Goal: Task Accomplishment & Management: Manage account settings

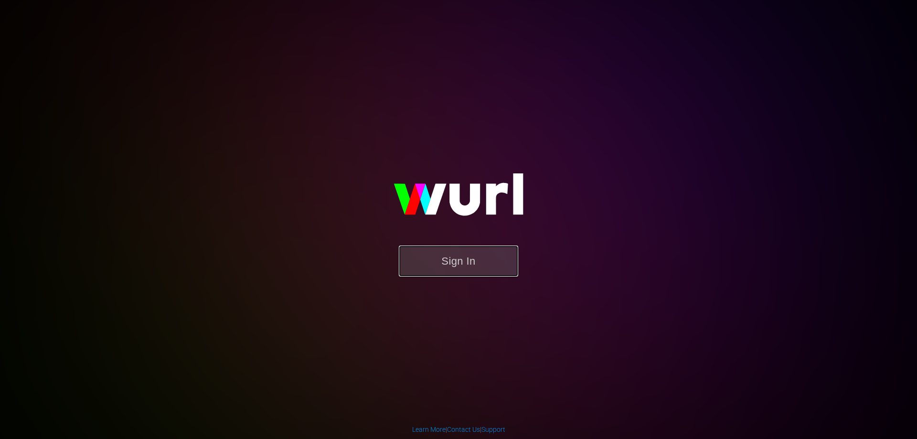
click at [468, 268] on button "Sign In" at bounding box center [458, 261] width 119 height 31
click at [462, 261] on button "Sign In" at bounding box center [458, 261] width 119 height 31
click at [485, 269] on button "Sign In" at bounding box center [458, 261] width 119 height 31
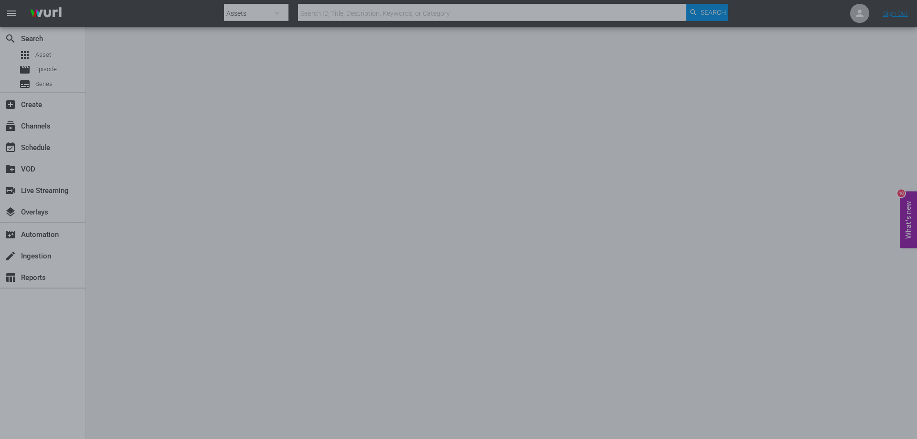
click at [158, 107] on div at bounding box center [458, 219] width 917 height 439
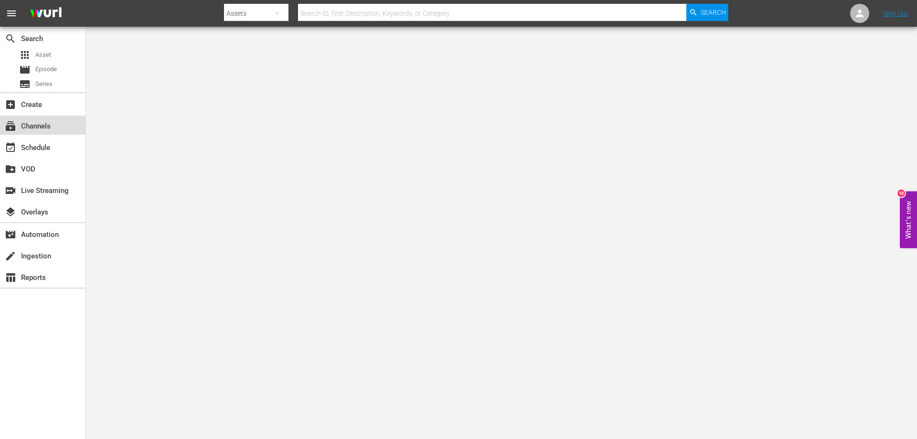
click at [42, 125] on div "subscriptions Channels" at bounding box center [27, 124] width 54 height 9
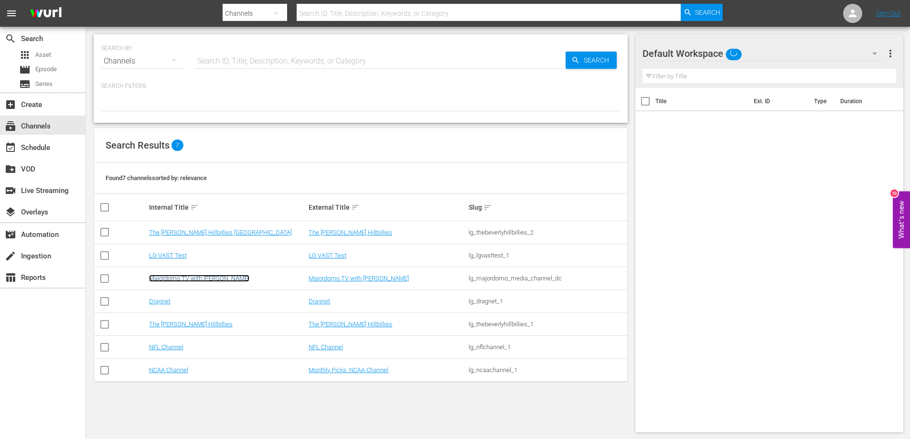
click at [215, 278] on link "Majordomo TV with [PERSON_NAME]" at bounding box center [199, 278] width 100 height 7
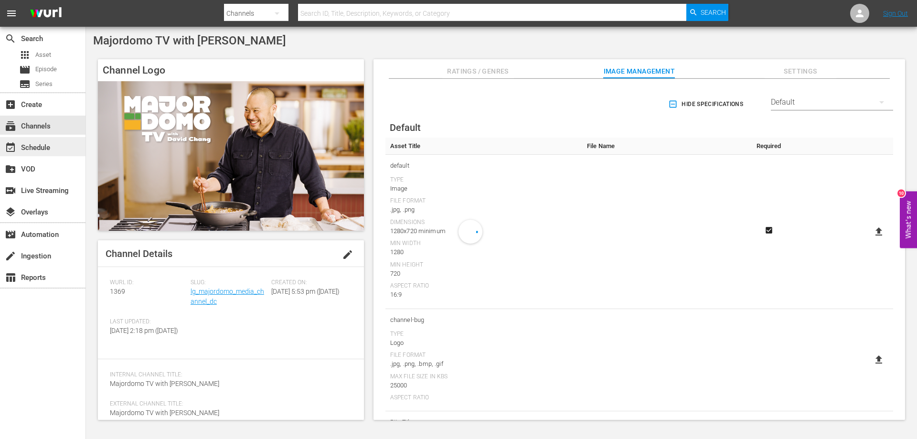
click at [35, 143] on div "event_available Schedule" at bounding box center [27, 146] width 54 height 9
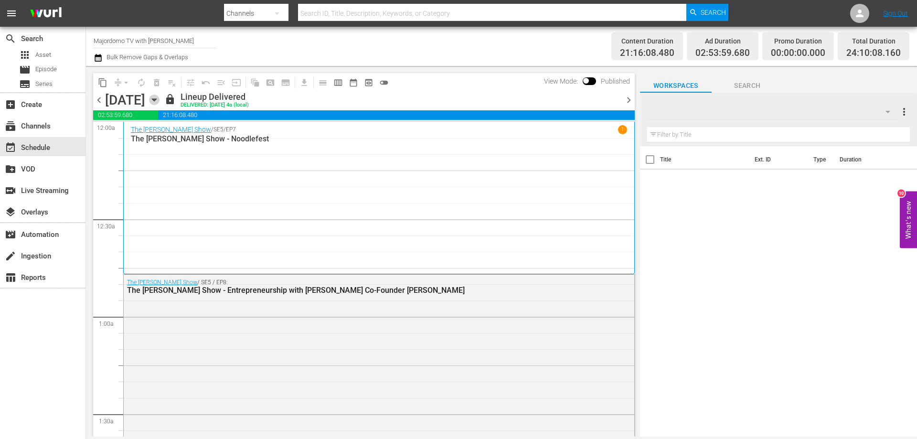
click at [156, 99] on icon "button" at bounding box center [154, 100] width 4 height 2
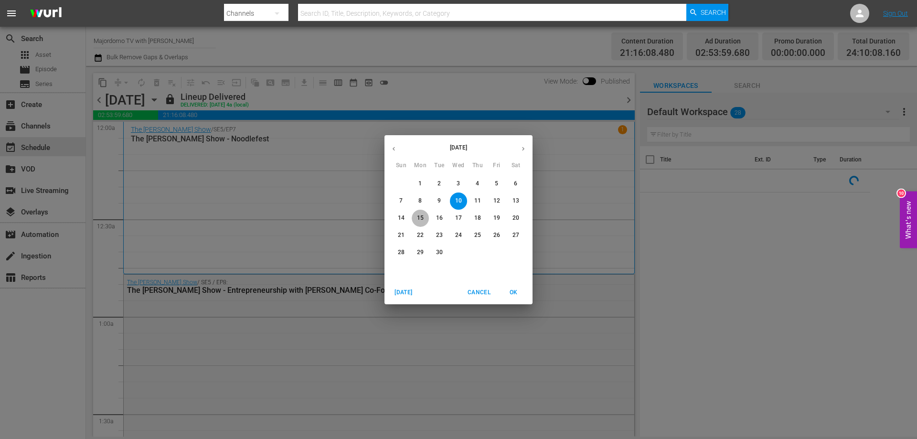
click at [421, 217] on p "15" at bounding box center [420, 218] width 7 height 8
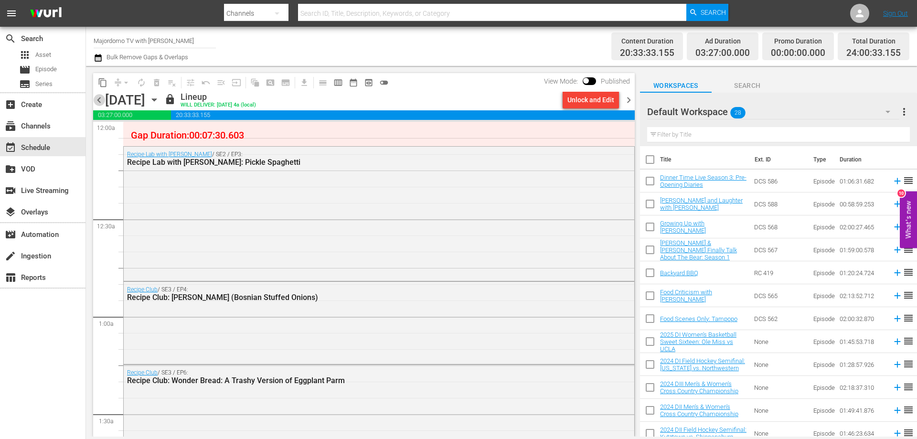
click at [104, 96] on span "chevron_left" at bounding box center [99, 100] width 12 height 12
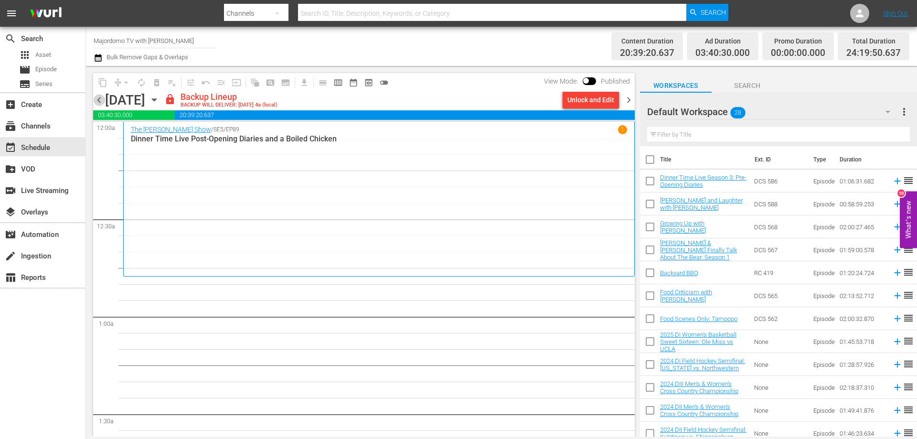
click at [96, 99] on span "chevron_left" at bounding box center [99, 100] width 12 height 12
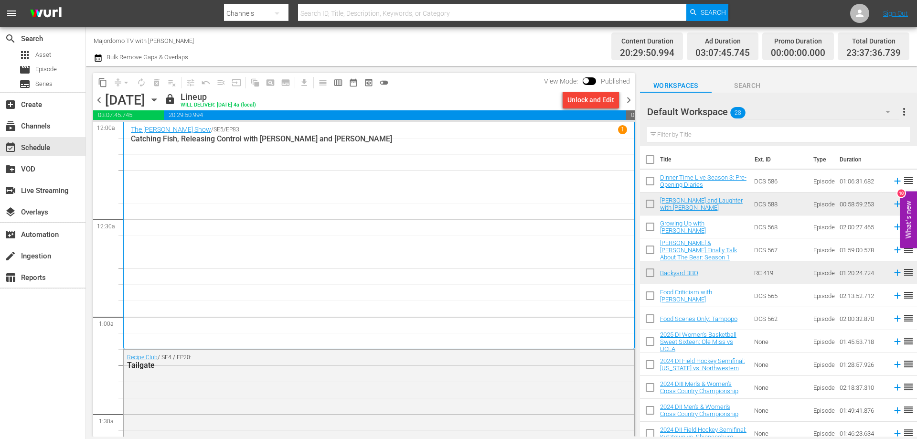
click at [630, 98] on span "chevron_right" at bounding box center [629, 100] width 12 height 12
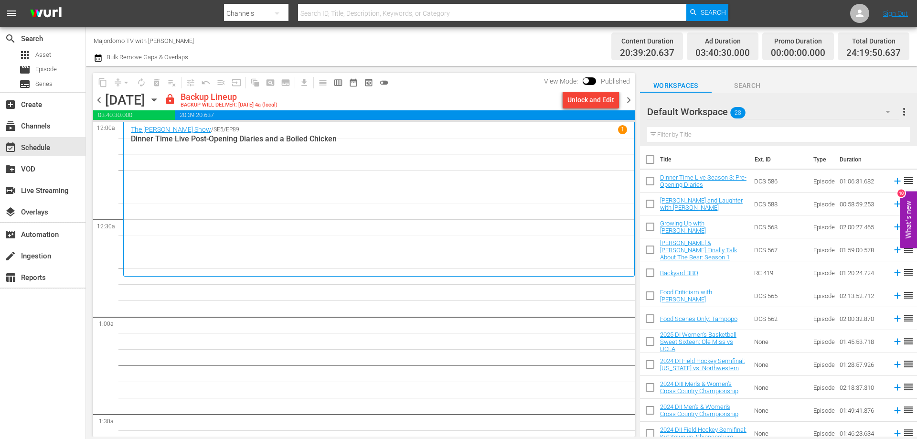
click at [588, 108] on div "Unlock and Edit" at bounding box center [591, 99] width 47 height 17
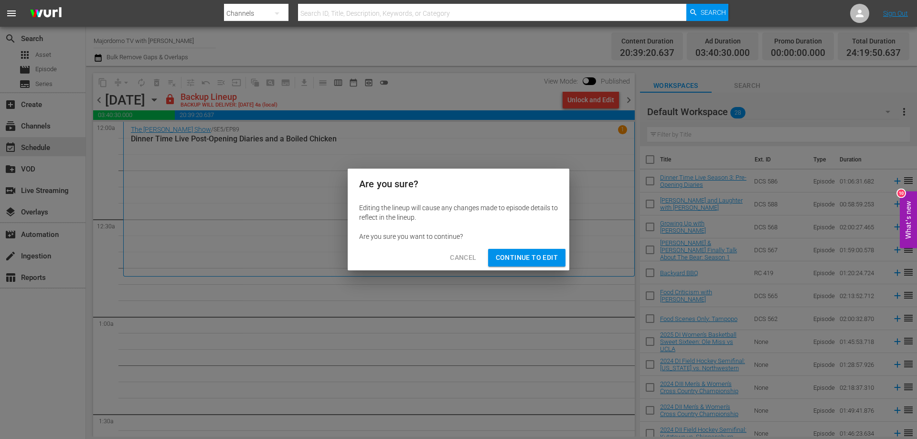
click at [516, 257] on span "Continue to Edit" at bounding box center [527, 258] width 62 height 12
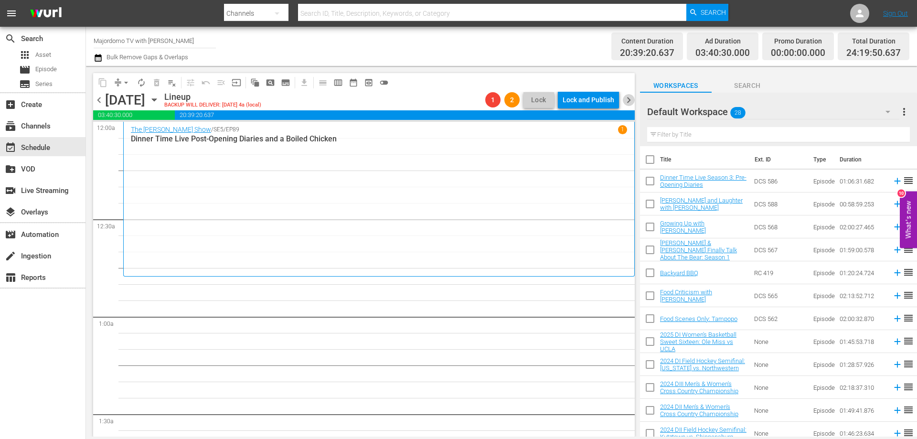
click at [627, 98] on span "chevron_right" at bounding box center [629, 100] width 12 height 12
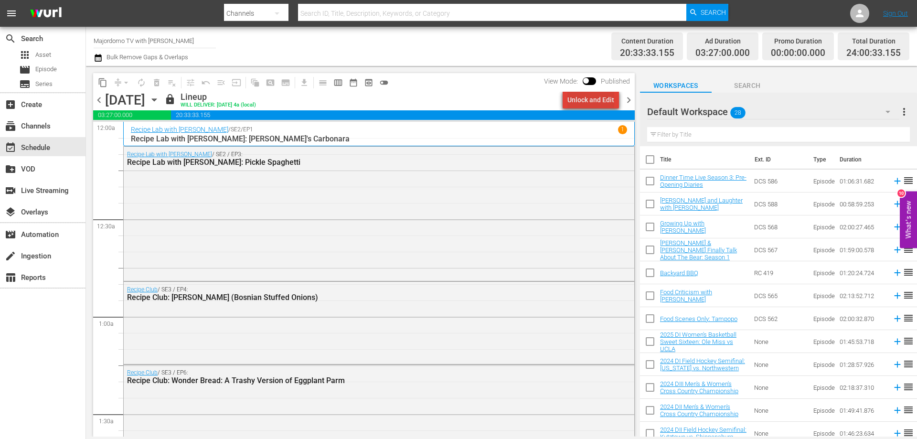
click at [606, 100] on div "Unlock and Edit" at bounding box center [591, 99] width 47 height 17
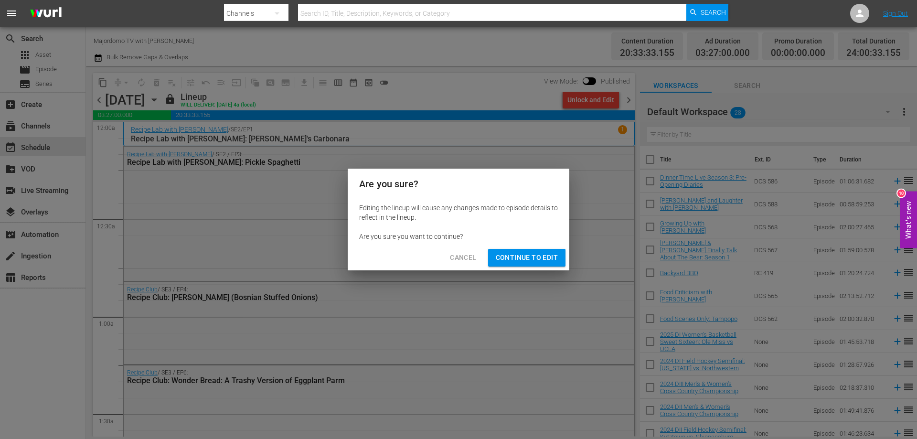
click at [535, 259] on span "Continue to Edit" at bounding box center [527, 258] width 62 height 12
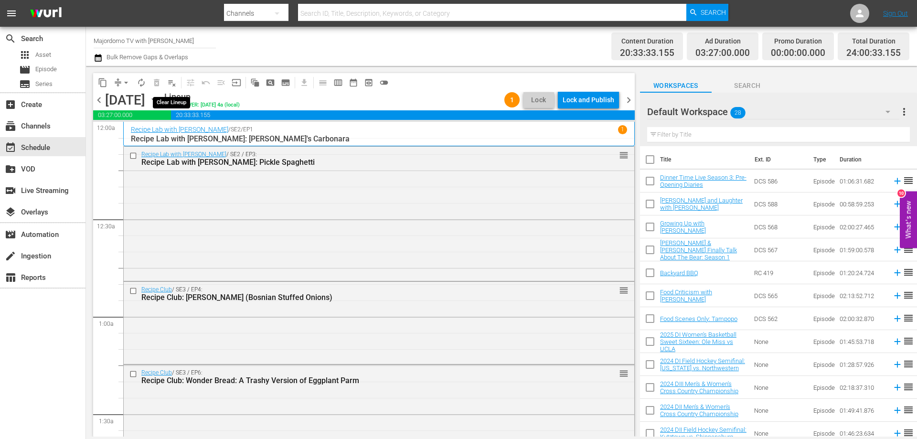
click at [168, 86] on span "playlist_remove_outlined" at bounding box center [172, 83] width 10 height 10
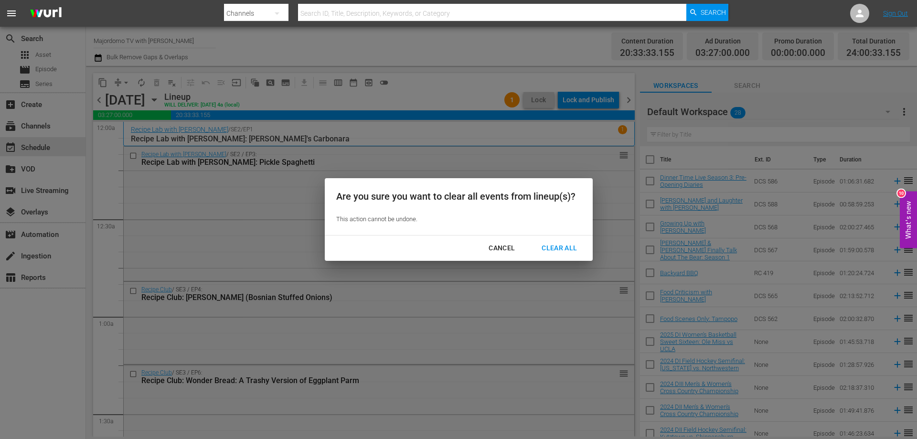
click at [550, 245] on div "Clear All" at bounding box center [559, 248] width 51 height 12
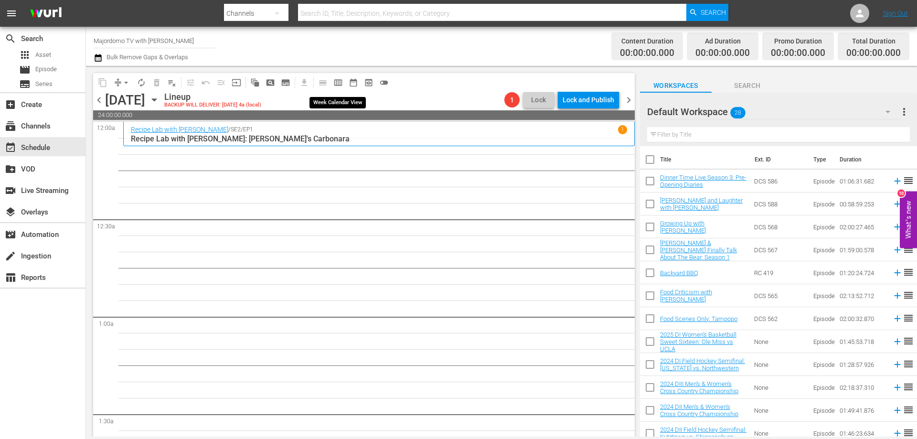
click at [339, 86] on span "calendar_view_week_outlined" at bounding box center [338, 83] width 10 height 10
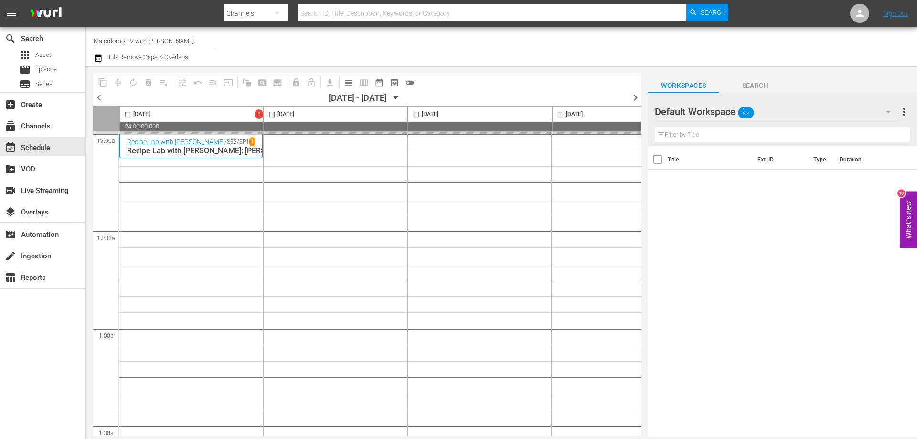
click at [401, 97] on icon "button" at bounding box center [396, 98] width 11 height 11
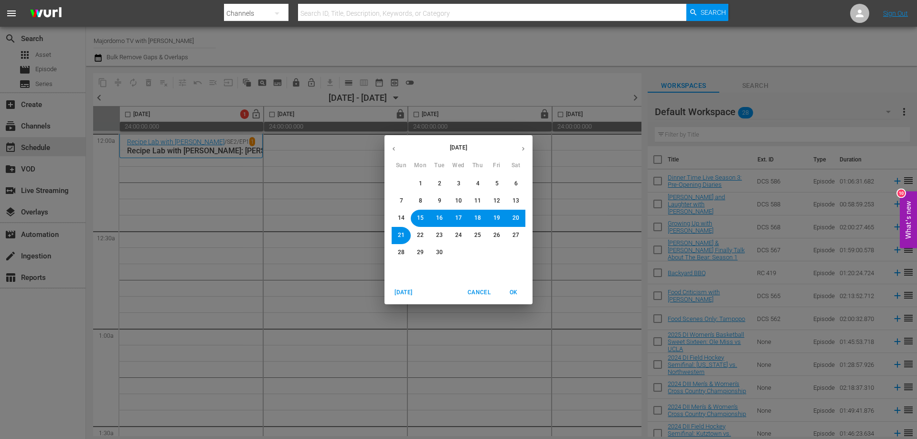
click at [419, 200] on span "8" at bounding box center [420, 201] width 3 height 8
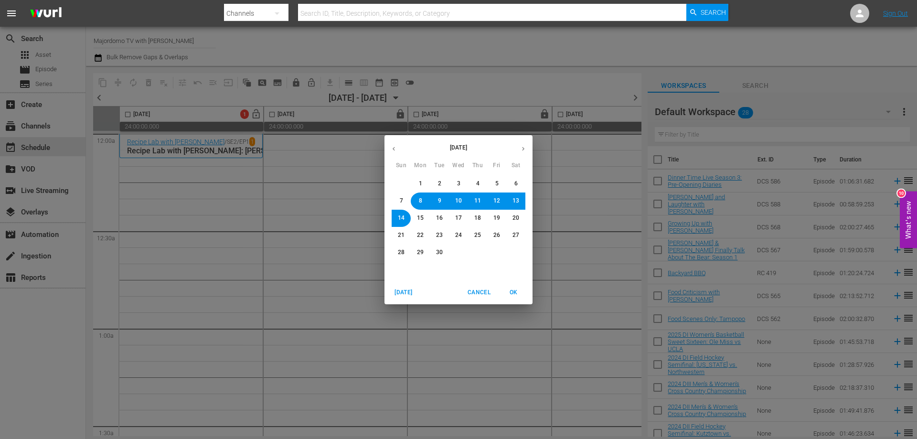
click at [520, 293] on span "OK" at bounding box center [513, 293] width 23 height 10
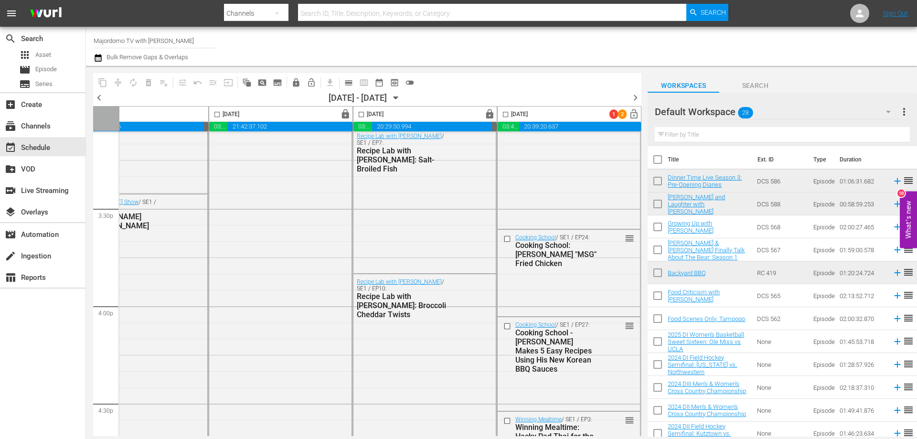
scroll to position [2469, 492]
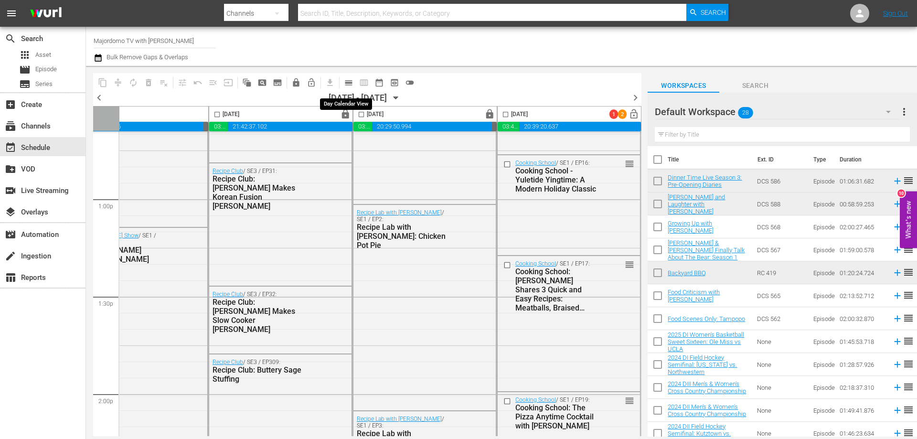
click at [348, 82] on span "calendar_view_day_outlined" at bounding box center [349, 83] width 10 height 10
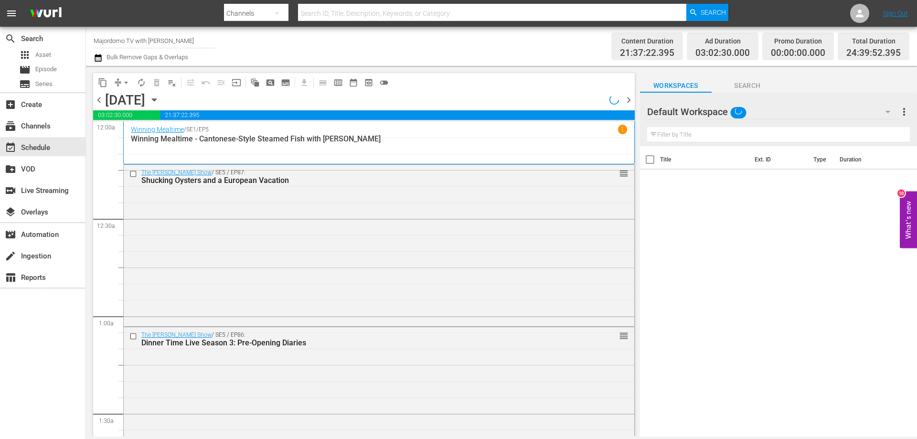
click at [160, 98] on icon "button" at bounding box center [154, 100] width 11 height 11
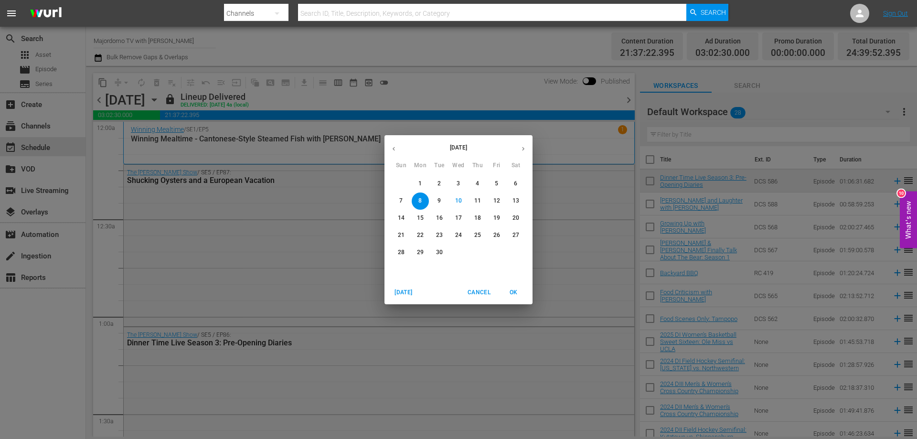
click at [402, 217] on p "14" at bounding box center [401, 218] width 7 height 8
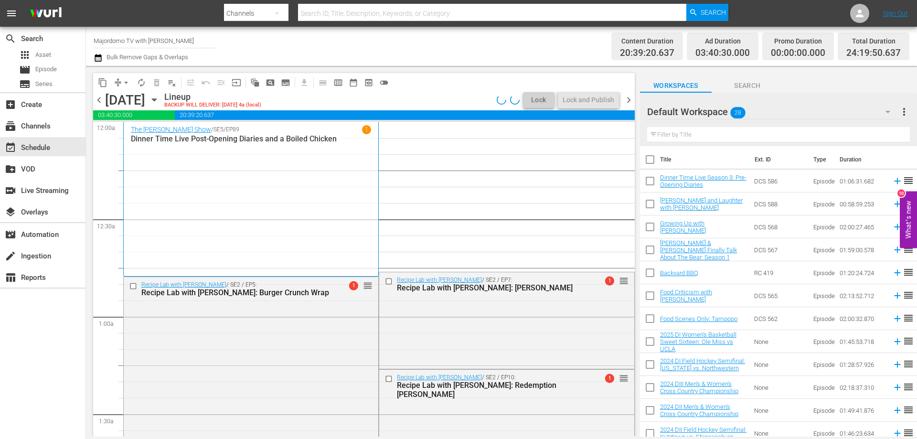
click at [123, 82] on span "arrow_drop_down" at bounding box center [126, 83] width 10 height 10
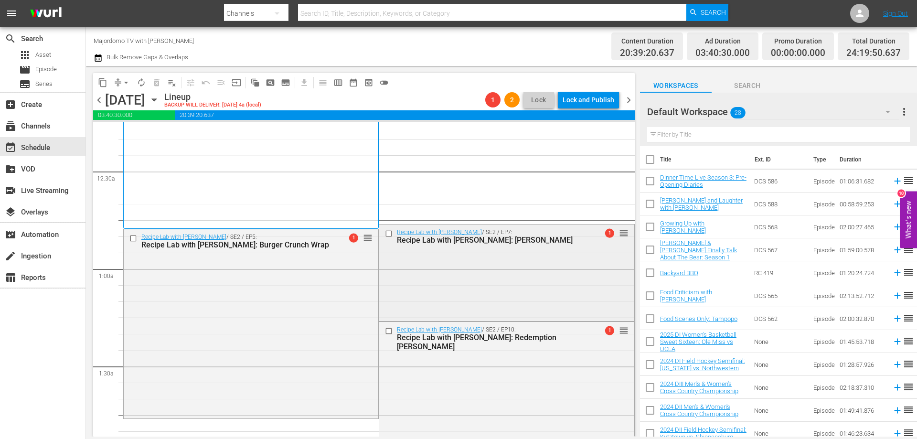
click at [388, 234] on input "checkbox" at bounding box center [390, 234] width 10 height 8
click at [386, 330] on input "checkbox" at bounding box center [390, 331] width 10 height 8
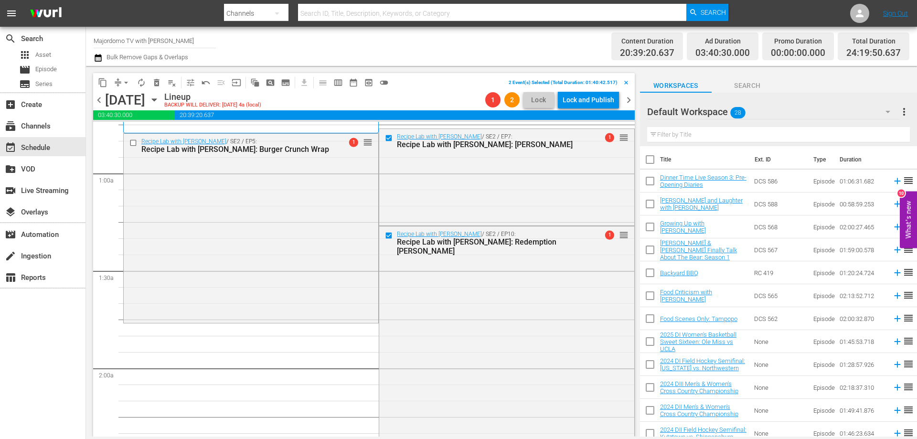
scroll to position [0, 0]
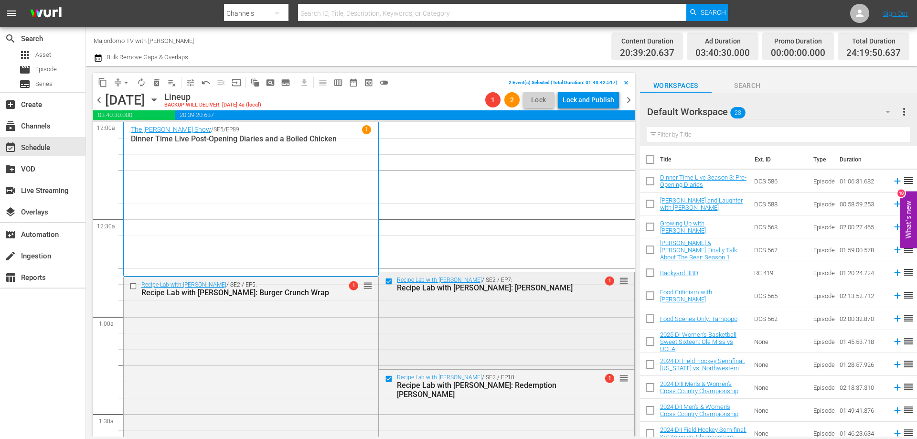
click at [385, 282] on input "checkbox" at bounding box center [390, 282] width 10 height 8
click at [469, 324] on div "Recipe Lab with Chris Ying / SE2 / EP7: Recipe Lab with Chris Ying: Garlic Ques…" at bounding box center [506, 319] width 255 height 95
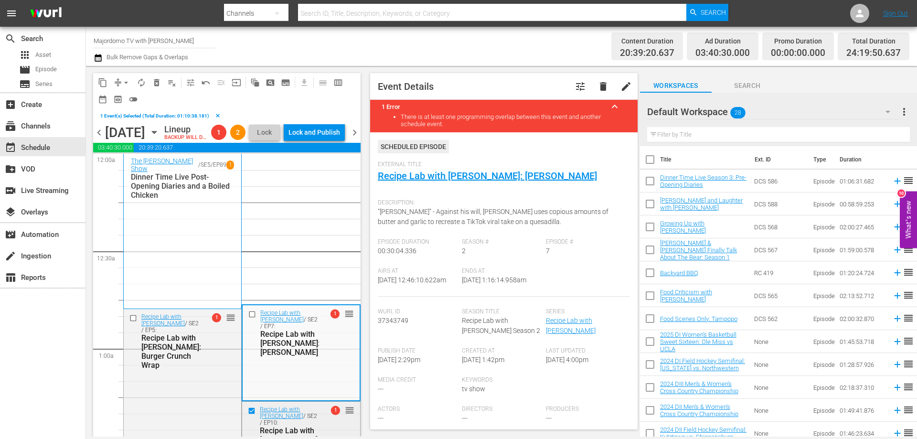
click at [248, 415] on input "checkbox" at bounding box center [253, 411] width 10 height 8
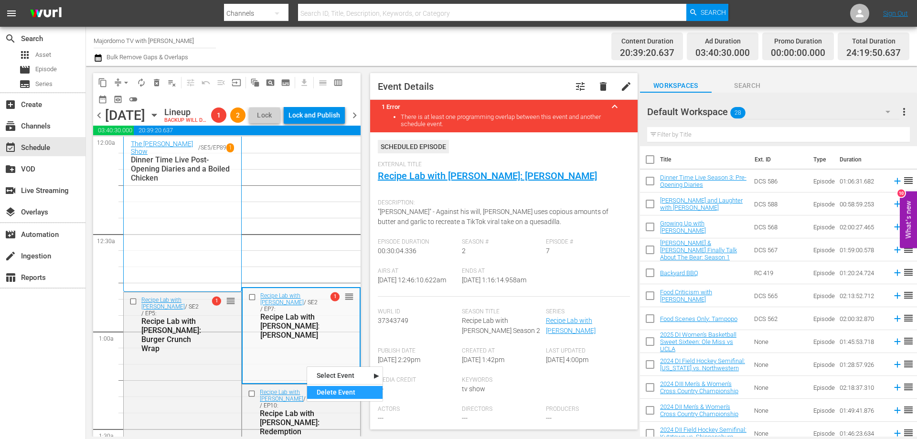
click at [331, 394] on div "Delete Event" at bounding box center [344, 392] width 75 height 13
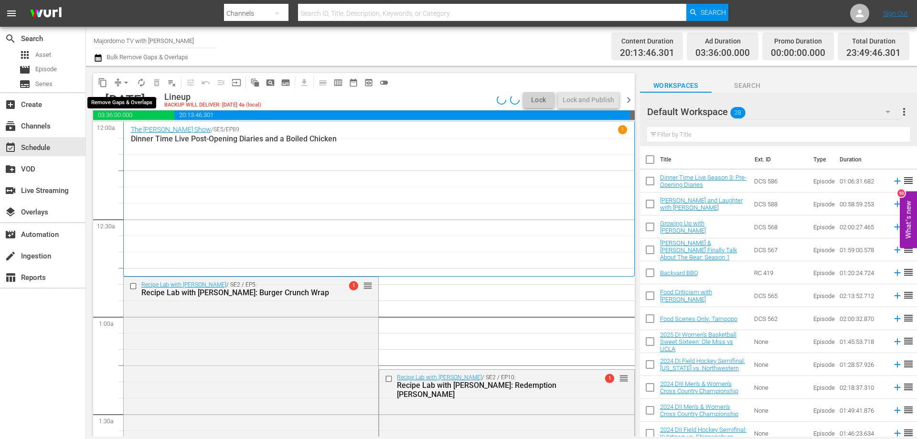
click at [129, 83] on span "arrow_drop_down" at bounding box center [126, 83] width 10 height 10
click at [141, 142] on ul "Align to Midnight Align to First Episode Align to End of Previous Day" at bounding box center [126, 117] width 100 height 55
click at [143, 138] on li "Align to End of Previous Day" at bounding box center [126, 134] width 100 height 16
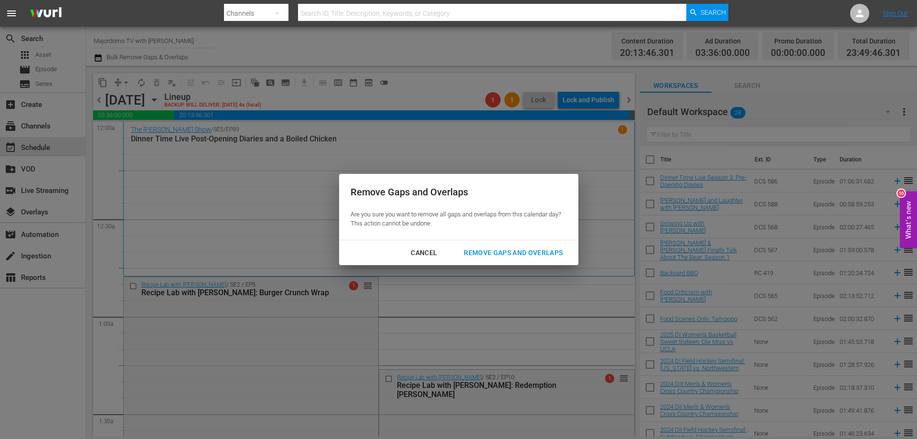
drag, startPoint x: 541, startPoint y: 254, endPoint x: 540, endPoint y: 249, distance: 4.8
click at [540, 251] on div "Remove Gaps and Overlaps" at bounding box center [513, 253] width 114 height 12
click at [540, 249] on div "Remove Gaps and Overlaps" at bounding box center [513, 253] width 114 height 12
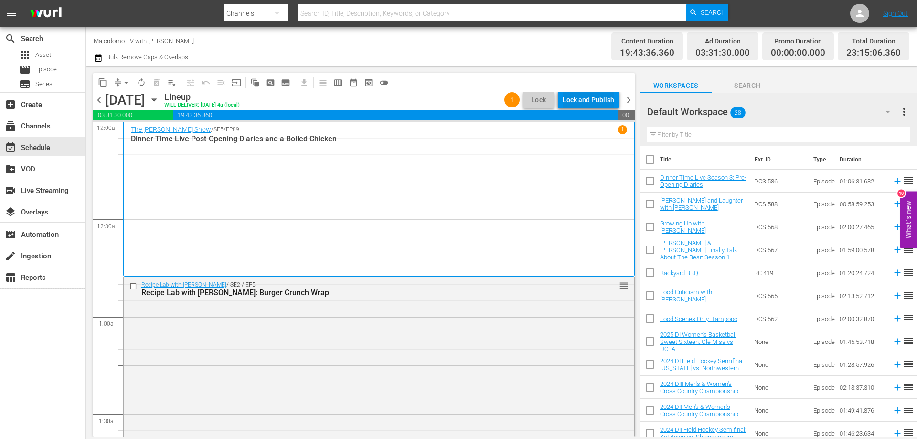
click at [600, 102] on div "Lock and Publish" at bounding box center [589, 99] width 52 height 17
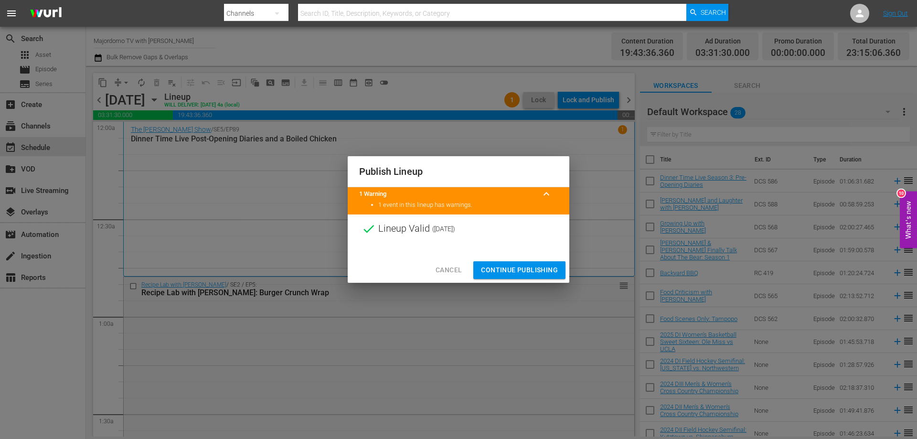
click at [550, 269] on span "Continue Publishing" at bounding box center [519, 270] width 77 height 12
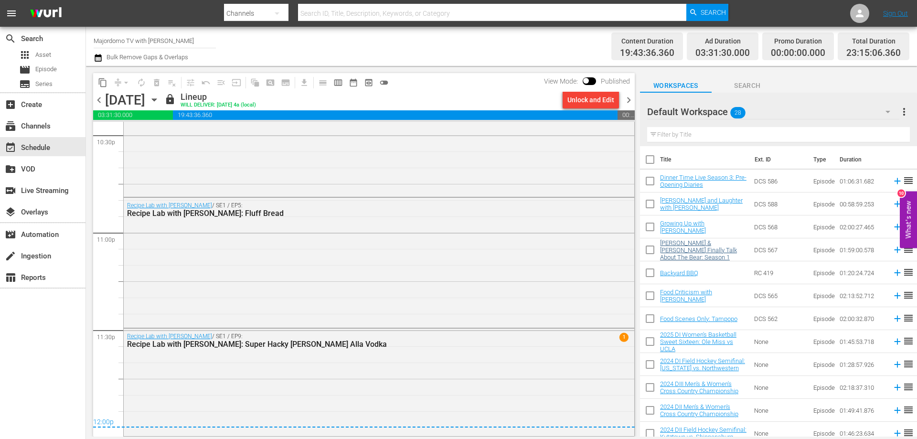
scroll to position [4252, 0]
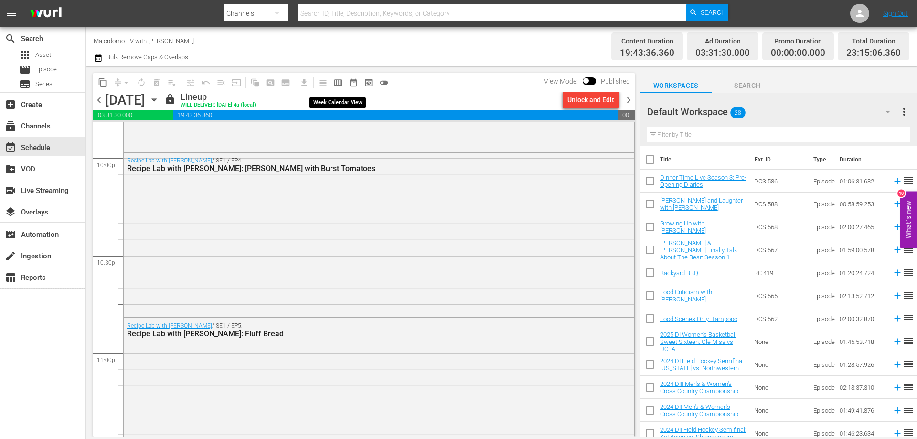
click at [337, 80] on span "calendar_view_week_outlined" at bounding box center [338, 83] width 10 height 10
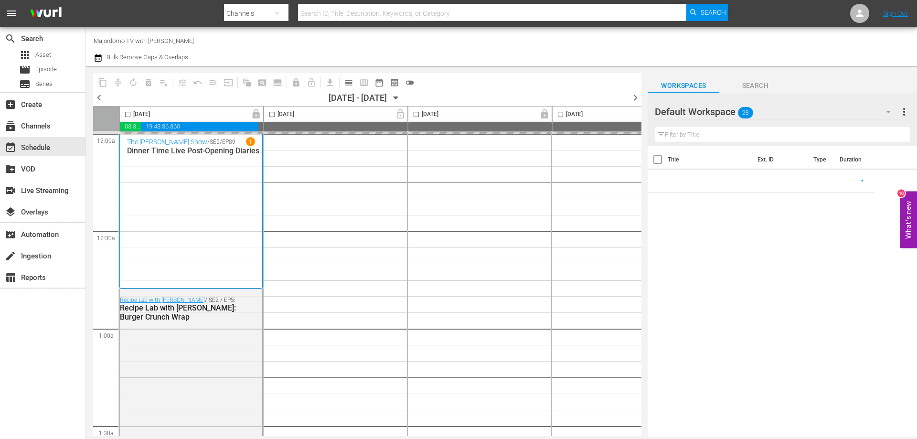
click at [398, 97] on icon "button" at bounding box center [396, 98] width 4 height 2
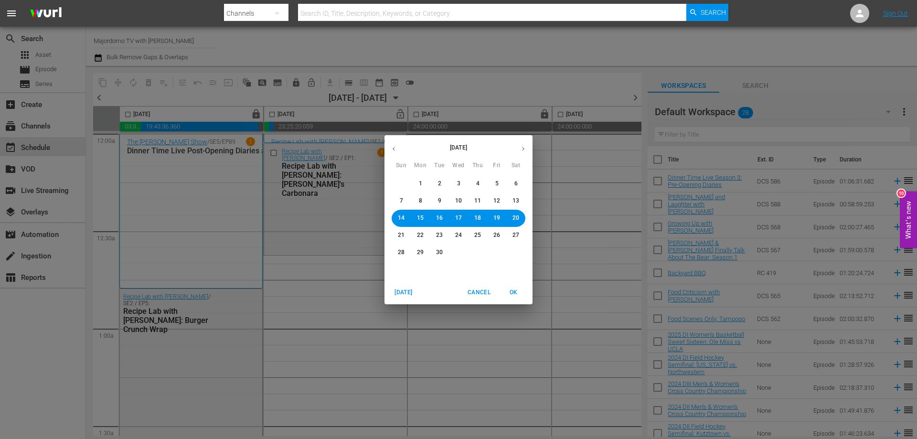
click at [419, 216] on span "15" at bounding box center [420, 218] width 7 height 8
click at [516, 296] on span "OK" at bounding box center [513, 293] width 23 height 10
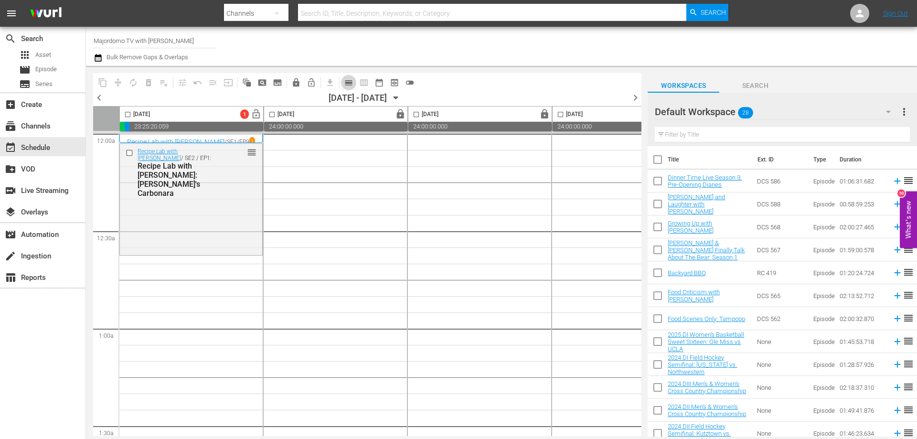
click at [351, 80] on span "calendar_view_day_outlined" at bounding box center [349, 83] width 10 height 10
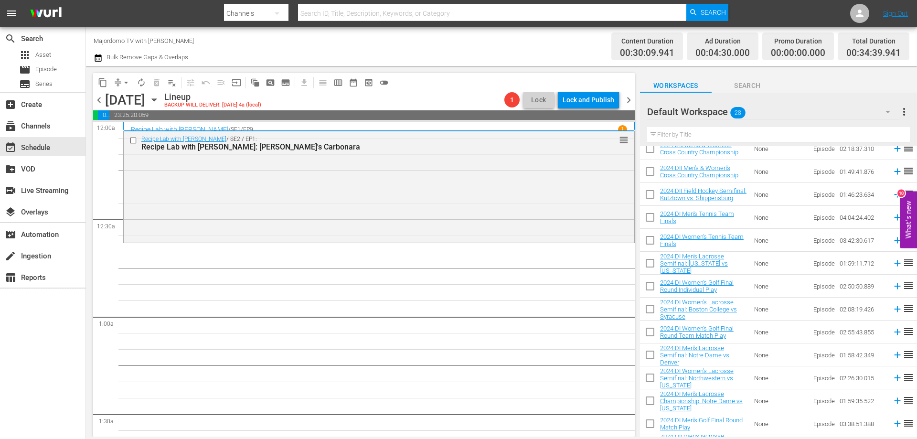
scroll to position [374, 0]
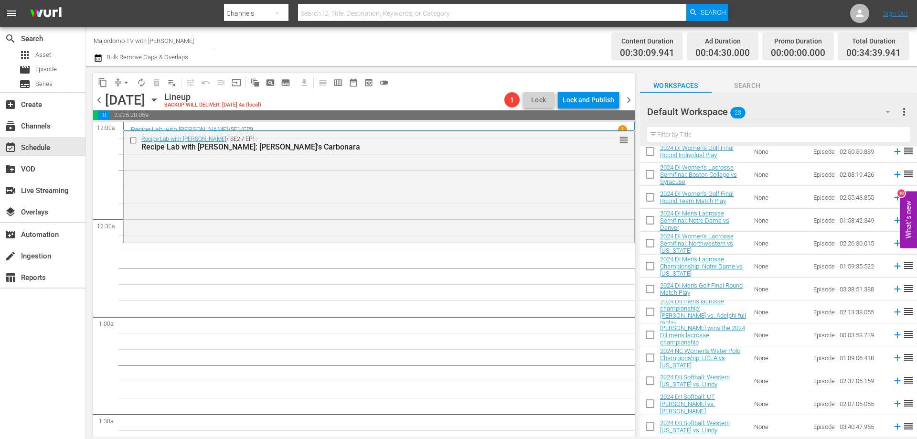
click at [755, 110] on div "Default Workspace 28" at bounding box center [773, 111] width 252 height 27
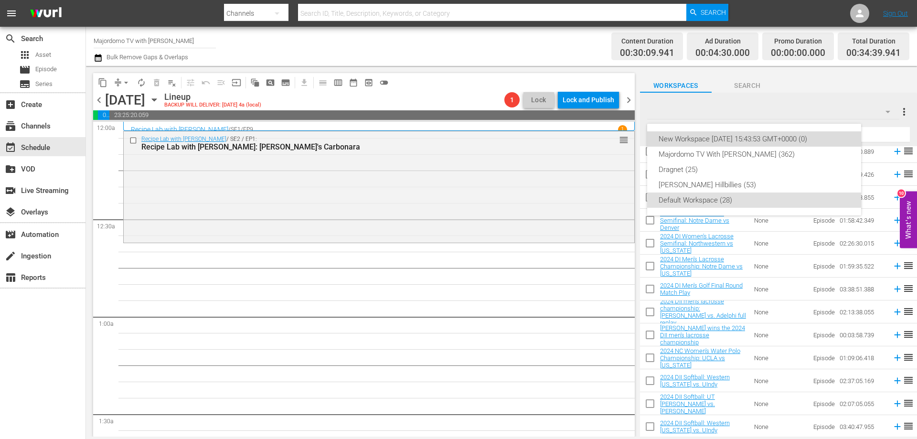
click at [744, 137] on div "New Workspace Wed Sep 03 2025 15:43:53 GMT+0000 (0)" at bounding box center [754, 138] width 191 height 15
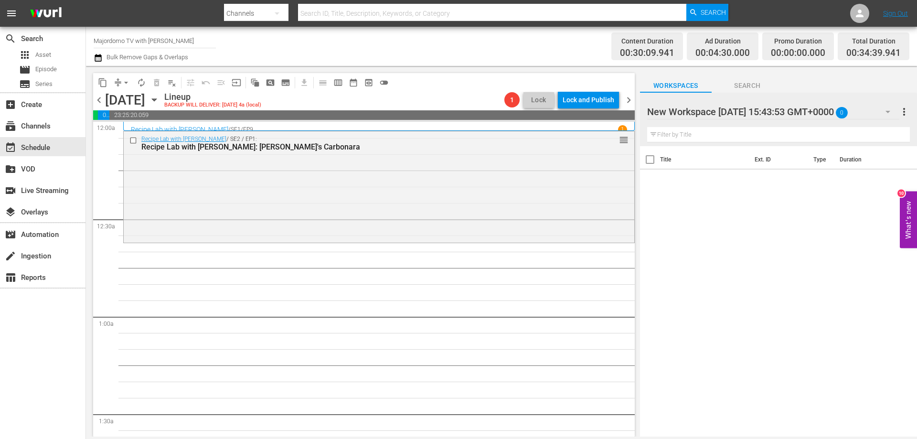
scroll to position [0, 0]
click at [765, 112] on div at bounding box center [728, 112] width 162 height 24
click at [896, 110] on input "New Workspace Wed Sep 03 2025 15:43:53 GMT+0000" at bounding box center [774, 111] width 254 height 23
click at [881, 94] on div "New Workspace Wed Sep 03 2025 15:43:53 GMT+0000 more_vert" at bounding box center [778, 108] width 263 height 31
click at [886, 114] on icon "button" at bounding box center [887, 111] width 11 height 11
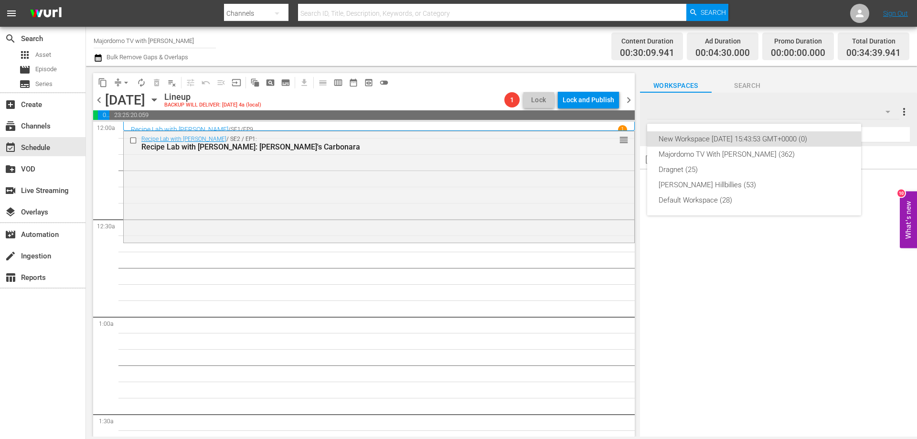
drag, startPoint x: 774, startPoint y: 137, endPoint x: 787, endPoint y: 137, distance: 12.9
click at [787, 137] on div "New Workspace Wed Sep 03 2025 15:43:53 GMT+0000 (0)" at bounding box center [754, 138] width 191 height 15
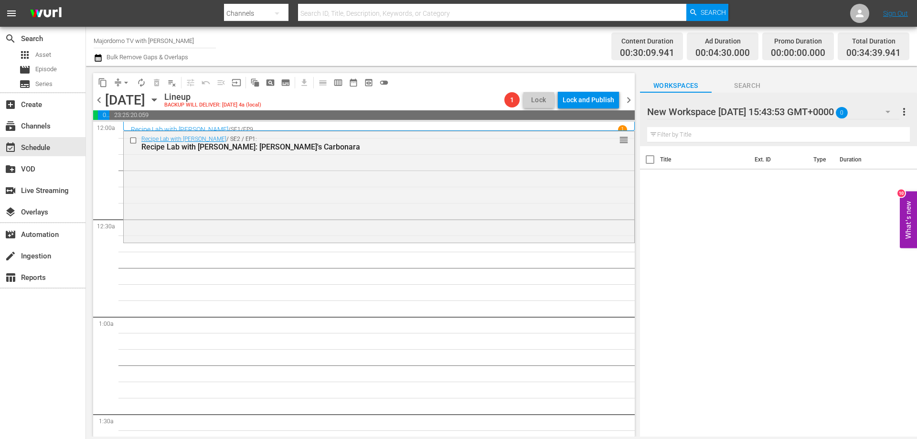
click at [904, 108] on span "more_vert" at bounding box center [904, 111] width 11 height 11
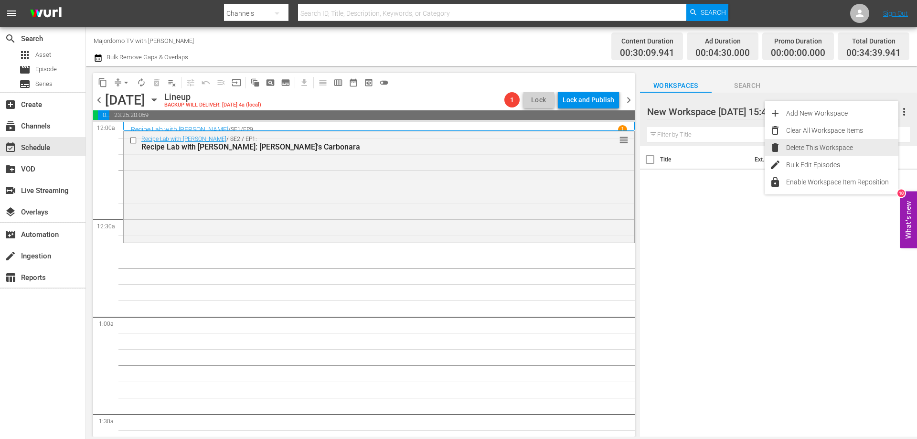
click at [828, 148] on div "Delete This Workspace" at bounding box center [842, 147] width 112 height 17
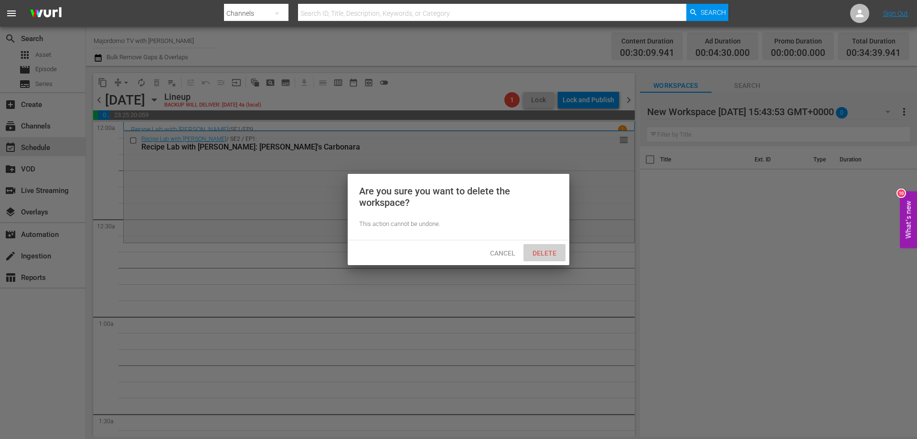
click at [550, 258] on div "Delete" at bounding box center [545, 253] width 42 height 18
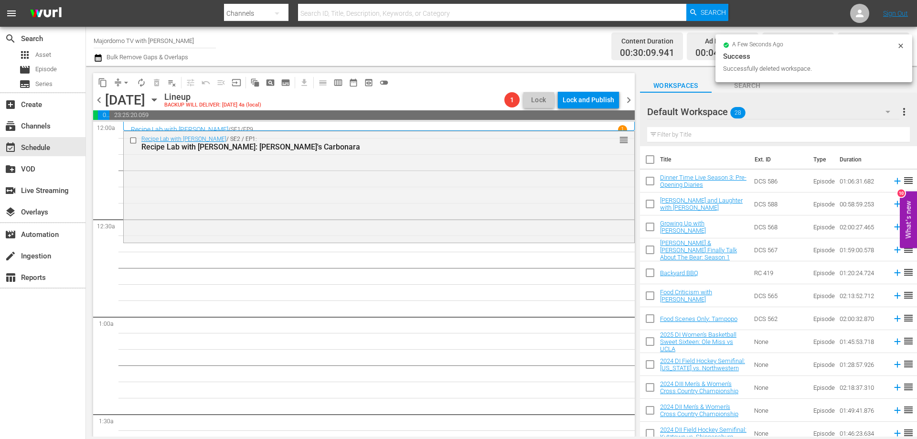
click at [886, 112] on icon "button" at bounding box center [887, 111] width 11 height 11
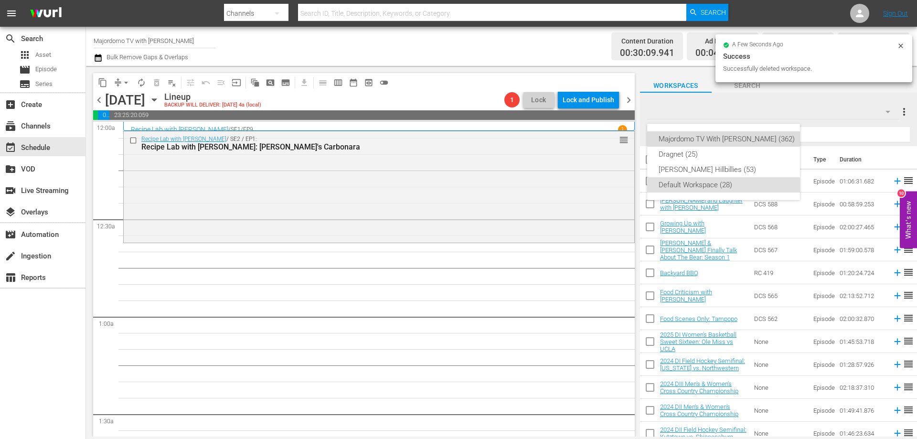
click at [725, 140] on div "Majordomo TV With David Chang (362)" at bounding box center [727, 138] width 136 height 15
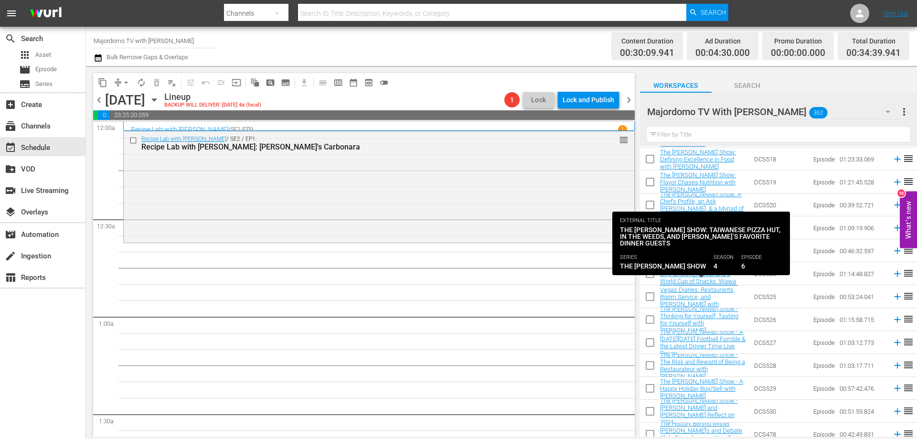
scroll to position [6635, 0]
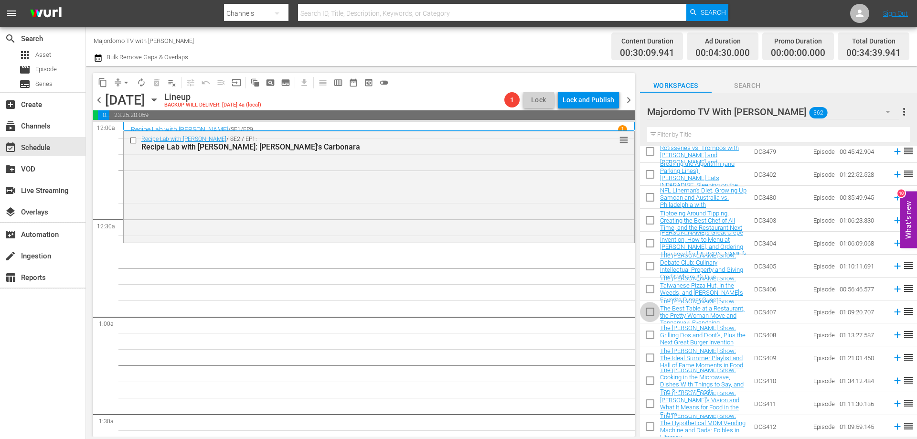
click at [652, 312] on input "checkbox" at bounding box center [650, 314] width 20 height 20
checkbox input "true"
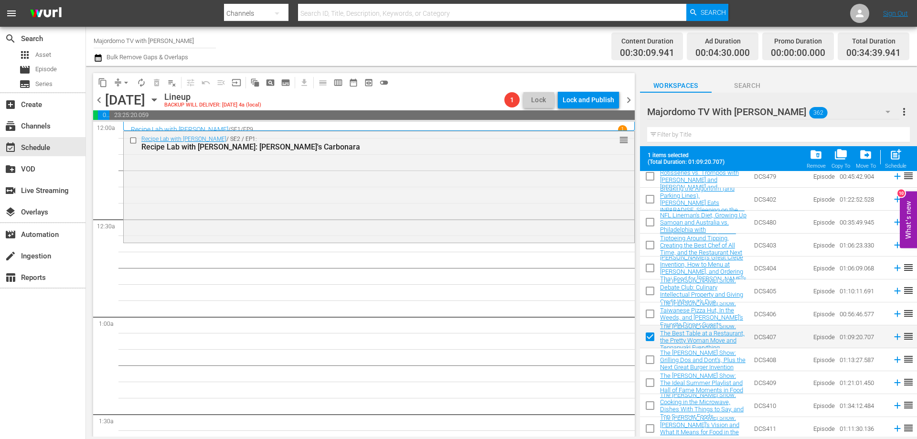
click at [650, 380] on input "checkbox" at bounding box center [650, 385] width 20 height 20
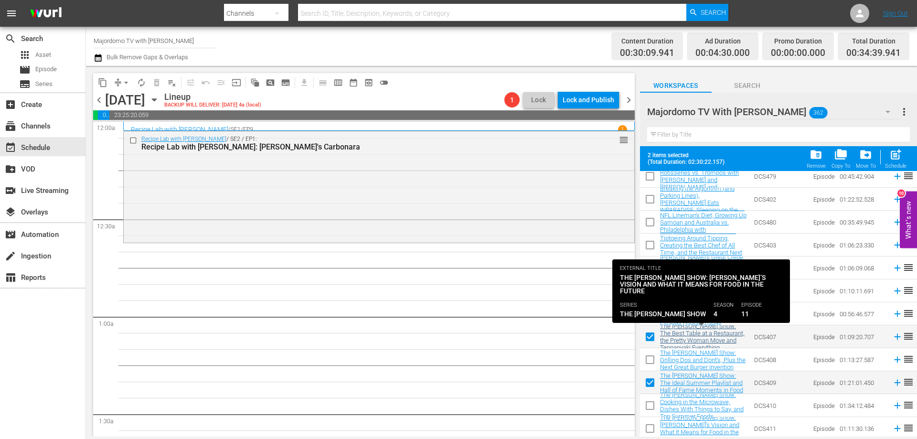
scroll to position [6730, 0]
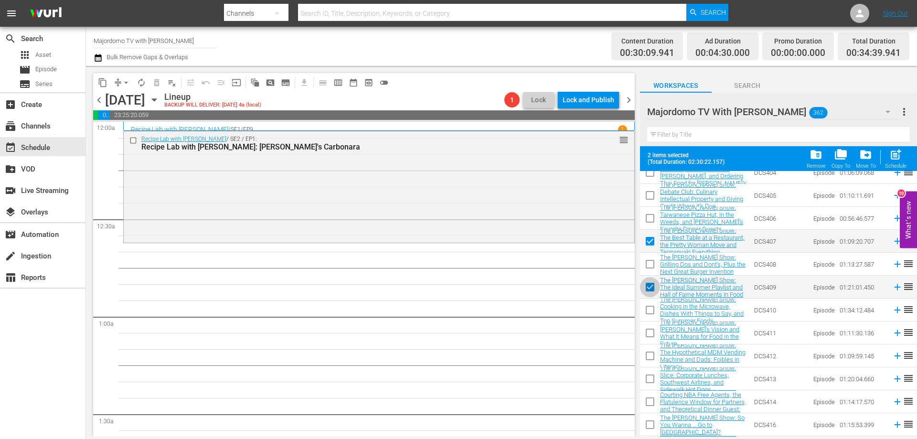
click at [646, 286] on input "checkbox" at bounding box center [650, 289] width 20 height 20
checkbox input "false"
click at [651, 307] on input "checkbox" at bounding box center [650, 312] width 20 height 20
checkbox input "true"
click at [653, 357] on input "checkbox" at bounding box center [650, 358] width 20 height 20
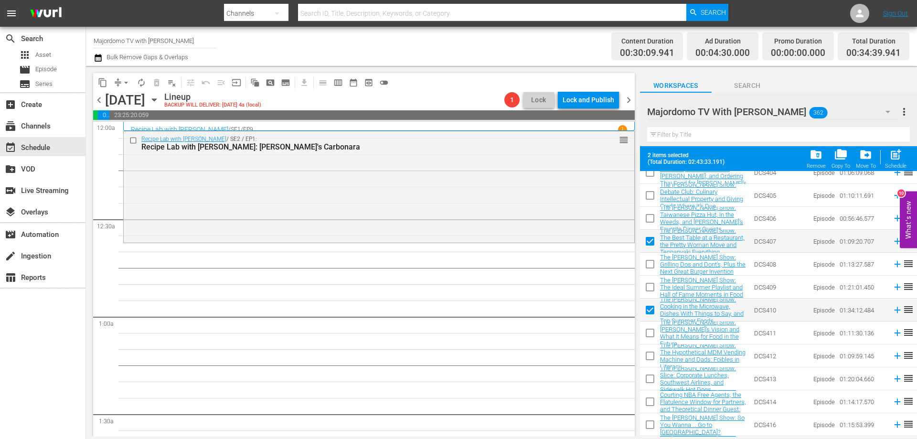
checkbox input "true"
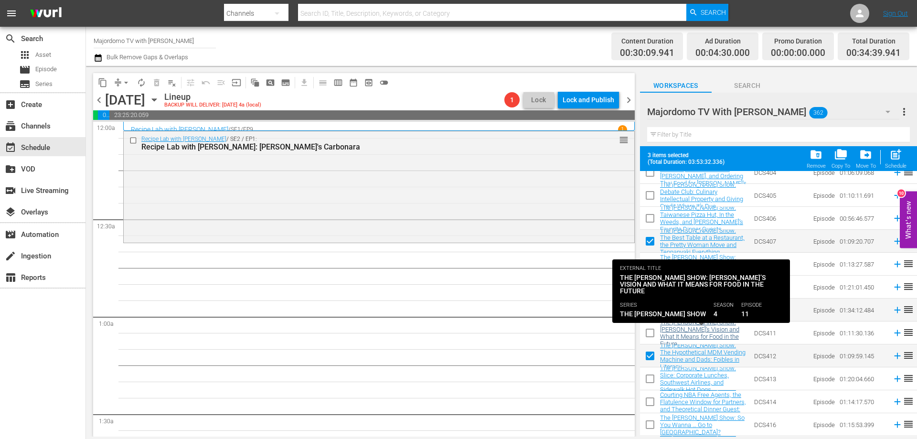
scroll to position [6826, 0]
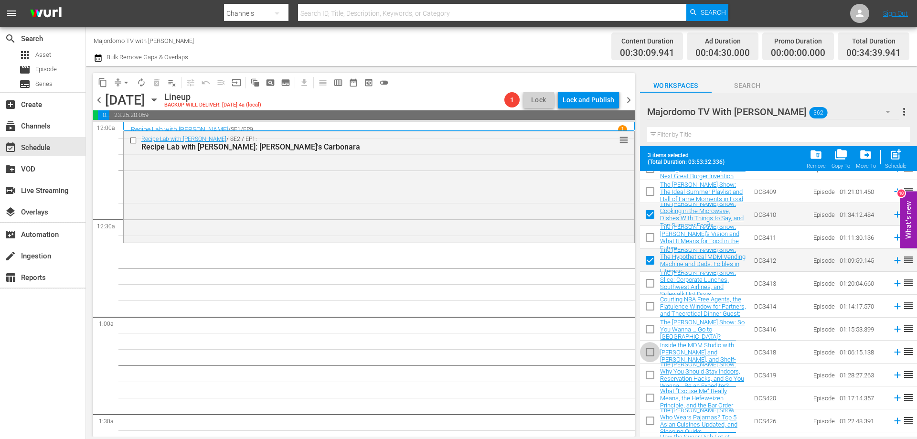
click at [647, 353] on input "checkbox" at bounding box center [650, 354] width 20 height 20
checkbox input "true"
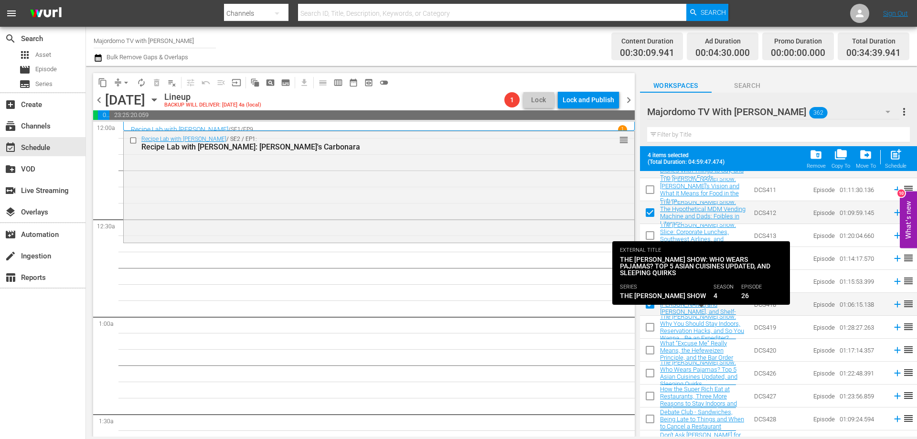
scroll to position [6921, 0]
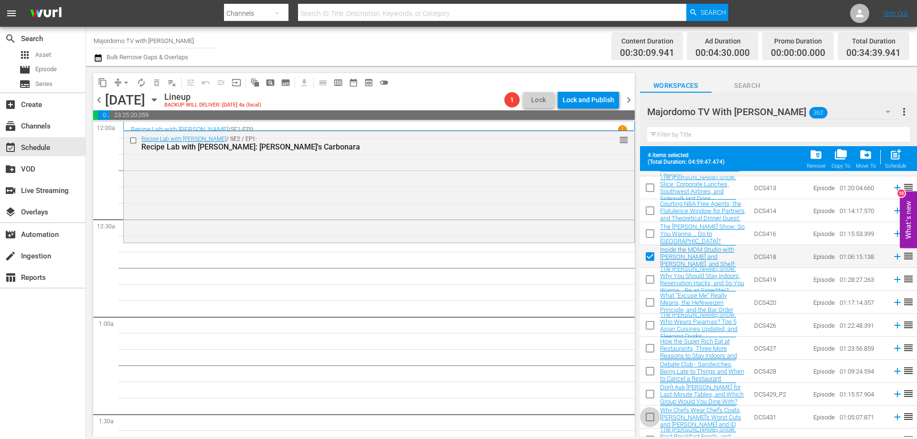
click at [651, 416] on input "checkbox" at bounding box center [650, 419] width 20 height 20
checkbox input "true"
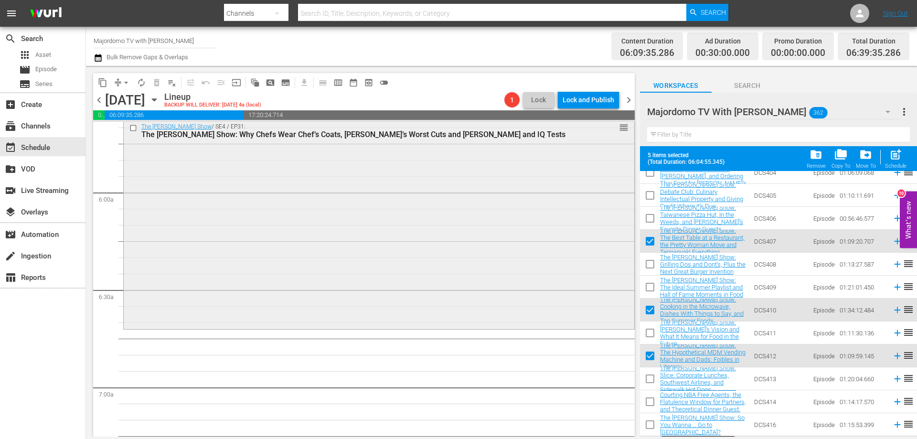
scroll to position [1051, 0]
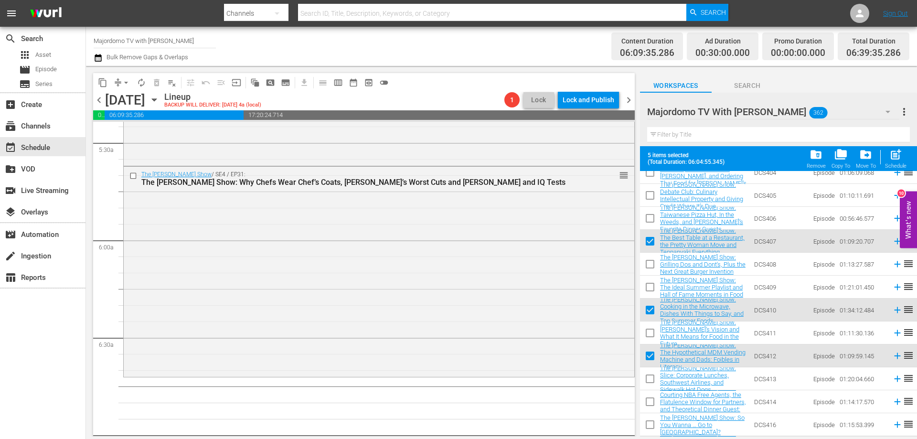
click at [650, 241] on input "checkbox" at bounding box center [650, 243] width 20 height 20
checkbox input "false"
click at [652, 309] on input "checkbox" at bounding box center [650, 312] width 20 height 20
checkbox input "false"
click at [653, 356] on input "checkbox" at bounding box center [650, 358] width 20 height 20
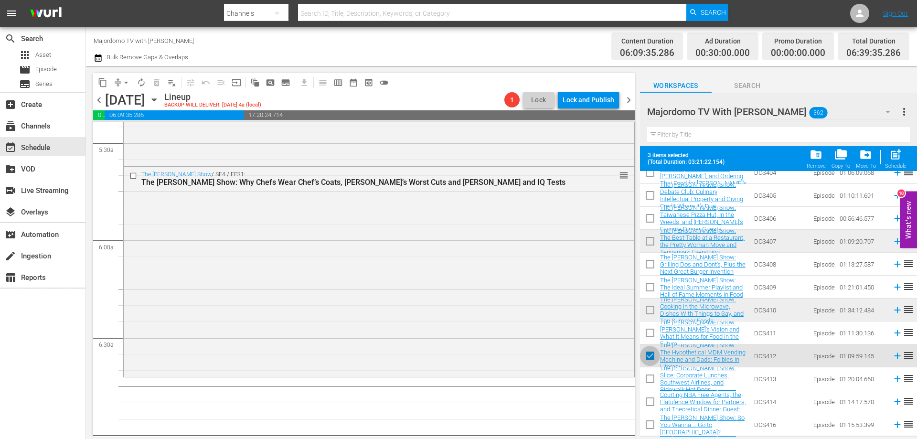
checkbox input "false"
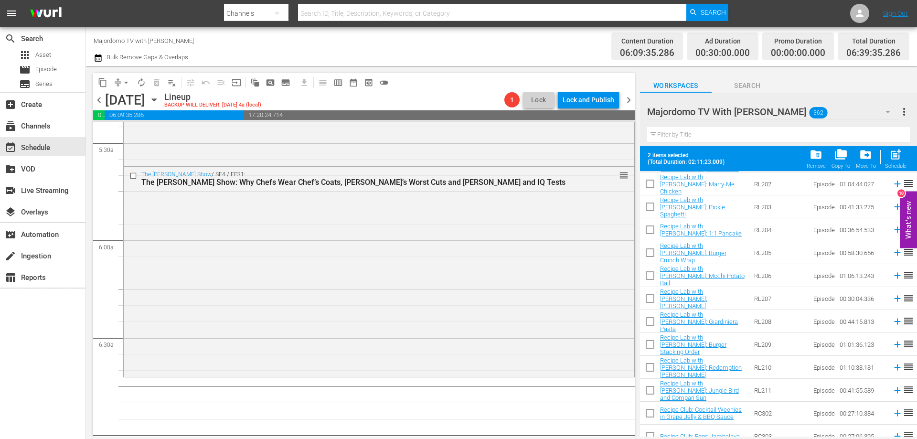
scroll to position [5201, 0]
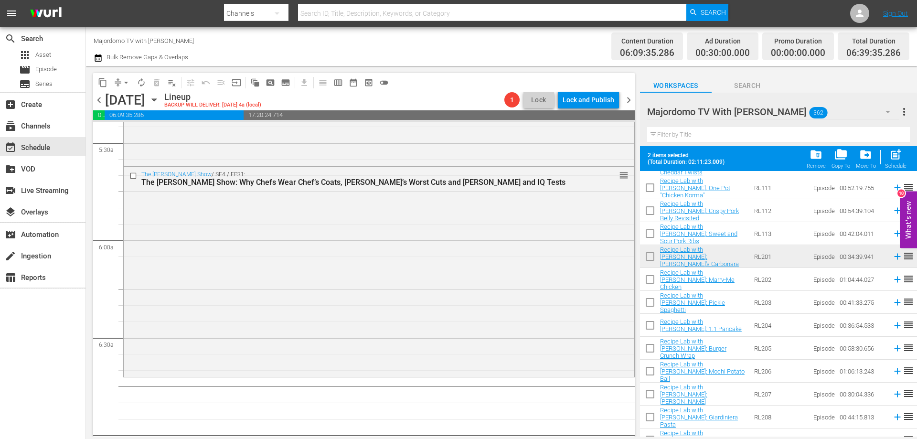
click at [653, 189] on input "checkbox" at bounding box center [650, 190] width 20 height 20
checkbox input "true"
click at [651, 304] on input "checkbox" at bounding box center [650, 304] width 20 height 20
checkbox input "true"
drag, startPoint x: 655, startPoint y: 373, endPoint x: 644, endPoint y: 417, distance: 44.8
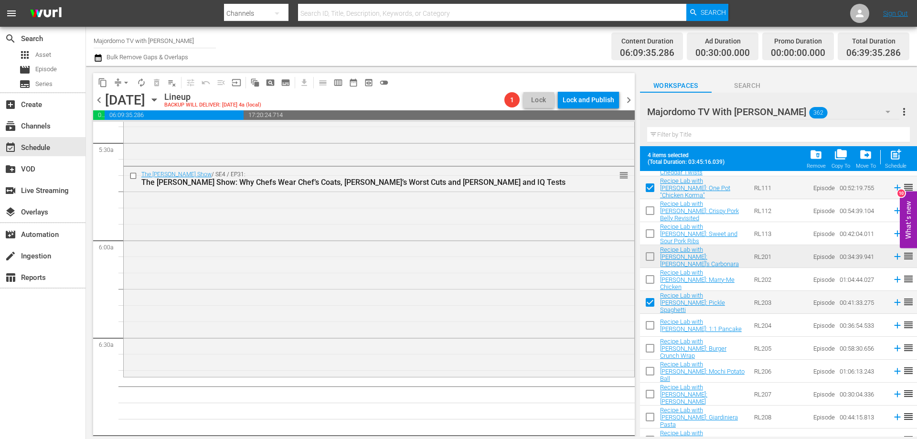
click at [655, 373] on input "checkbox" at bounding box center [650, 373] width 20 height 20
checkbox input "true"
click at [653, 422] on input "checkbox" at bounding box center [650, 419] width 20 height 20
checkbox input "true"
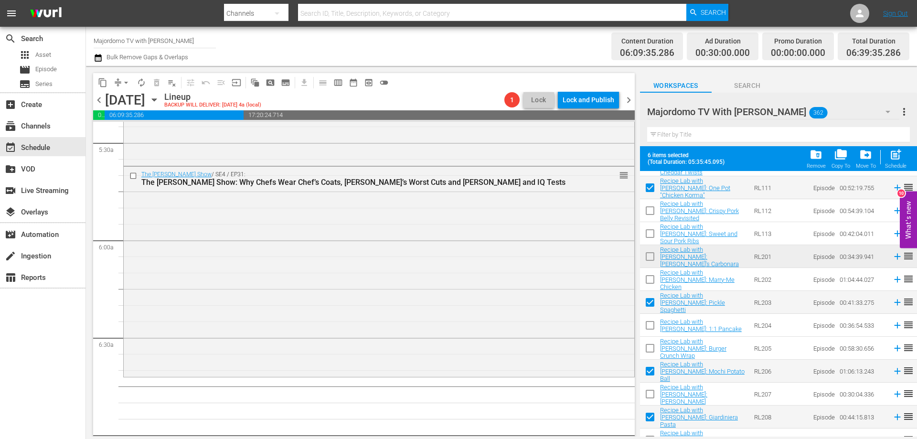
scroll to position [5345, 0]
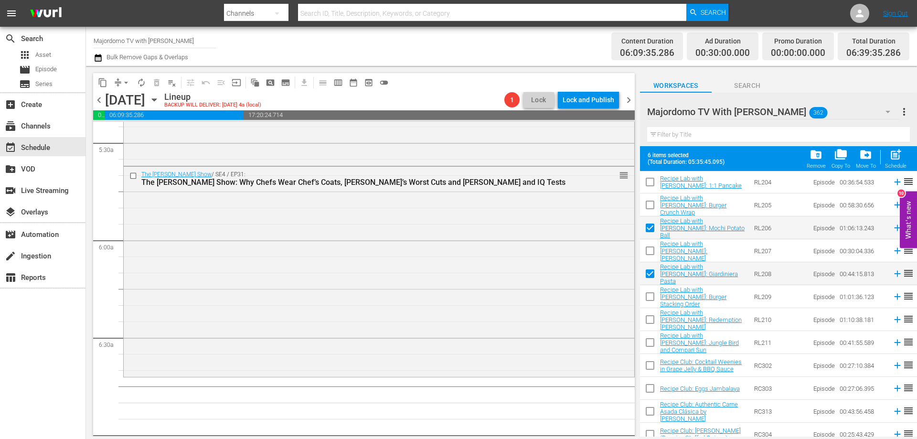
click at [648, 343] on input "checkbox" at bounding box center [650, 344] width 20 height 20
checkbox input "true"
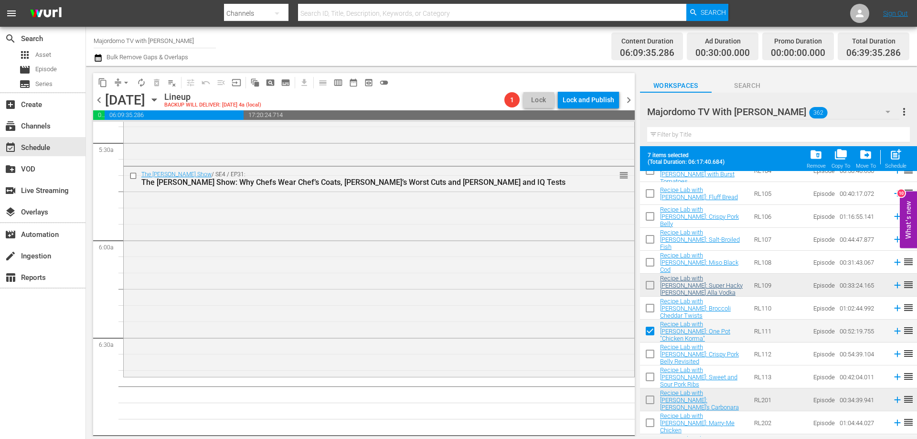
scroll to position [4771, 0]
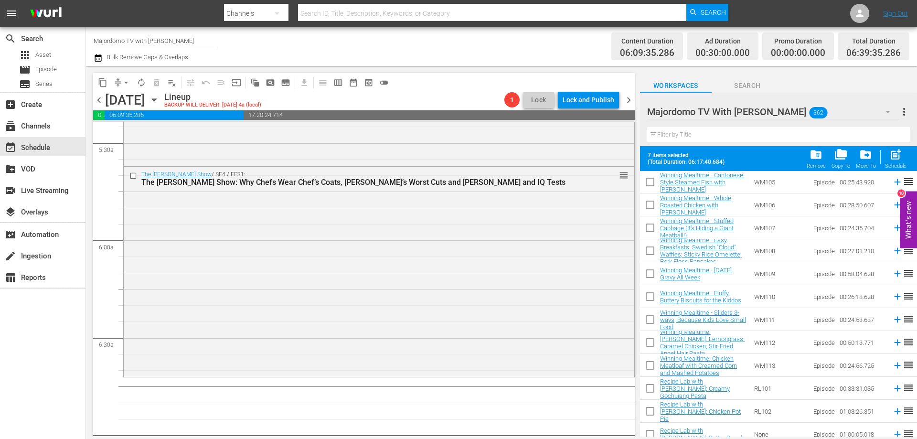
click at [651, 183] on input "checkbox" at bounding box center [650, 184] width 20 height 20
checkbox input "true"
click at [654, 272] on input "checkbox" at bounding box center [650, 276] width 20 height 20
checkbox input "true"
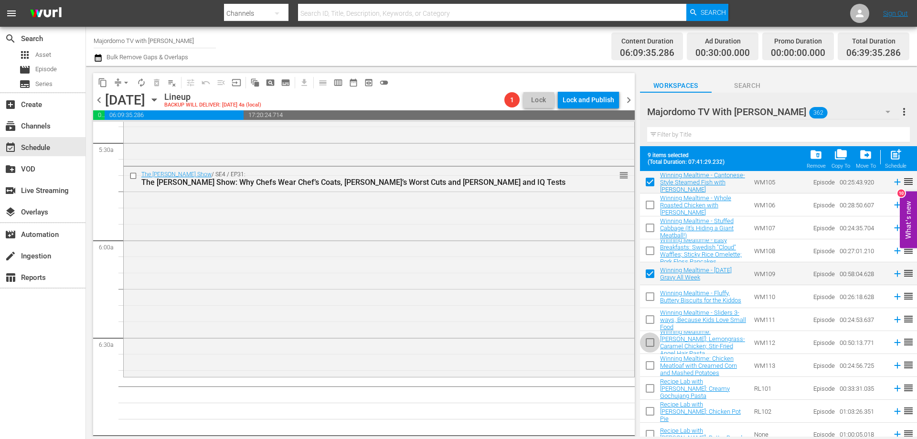
click at [649, 342] on input "checkbox" at bounding box center [650, 344] width 20 height 20
checkbox input "true"
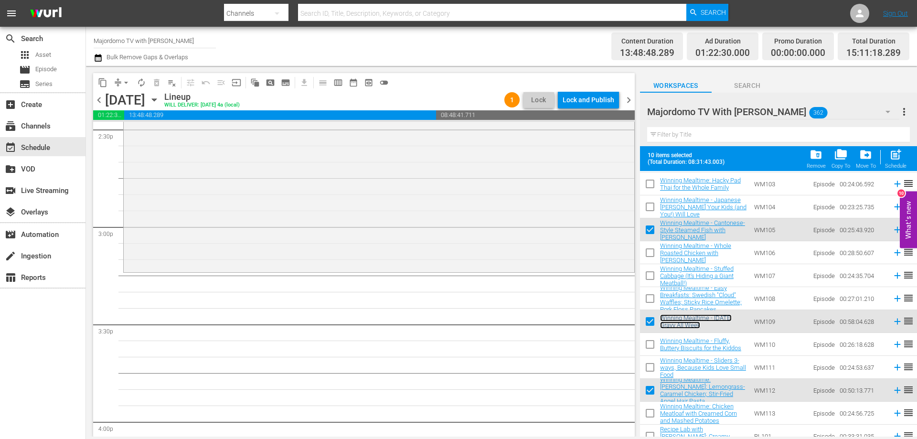
scroll to position [2867, 0]
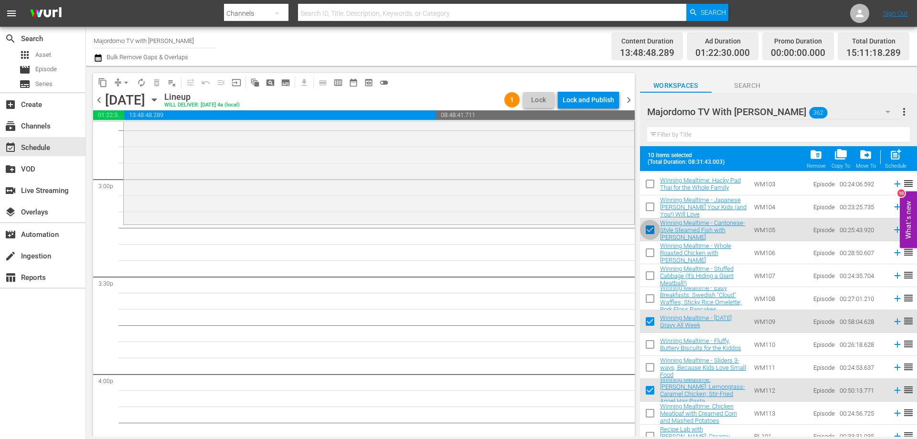
click at [647, 227] on input "checkbox" at bounding box center [650, 232] width 20 height 20
checkbox input "false"
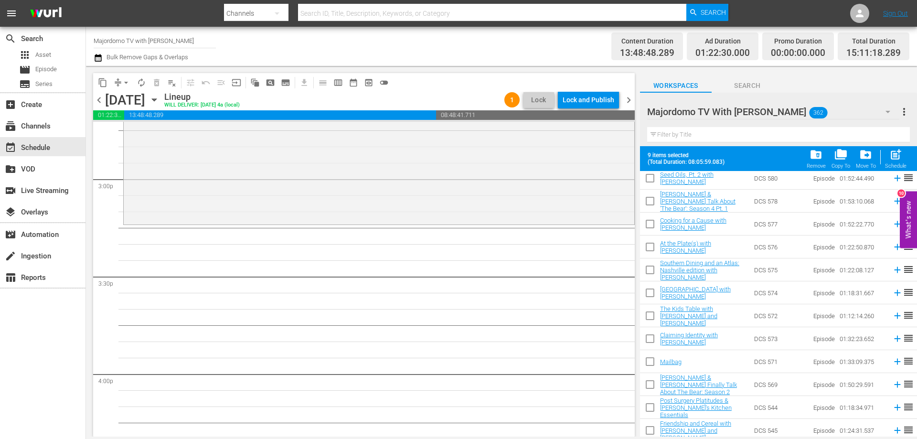
scroll to position [0, 0]
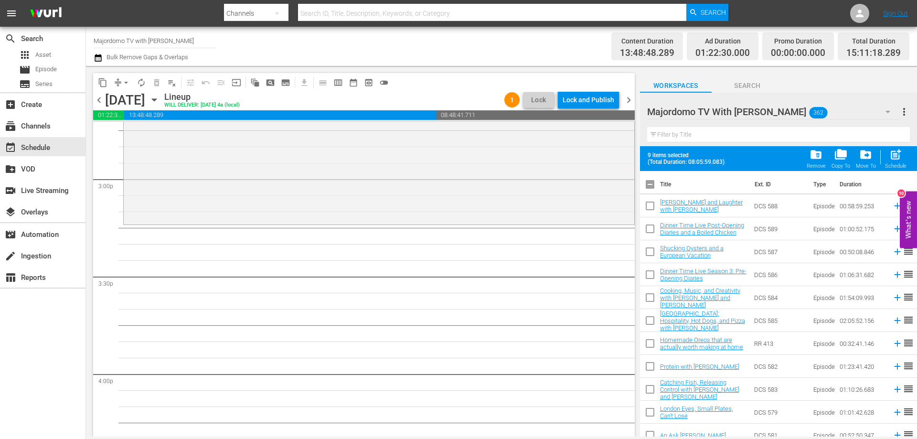
click at [652, 183] on input "checkbox" at bounding box center [650, 186] width 20 height 20
checkbox input "true"
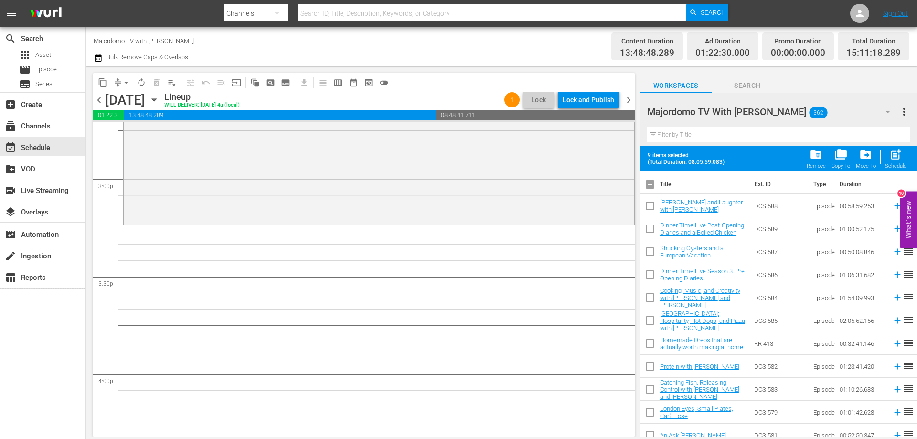
checkbox input "true"
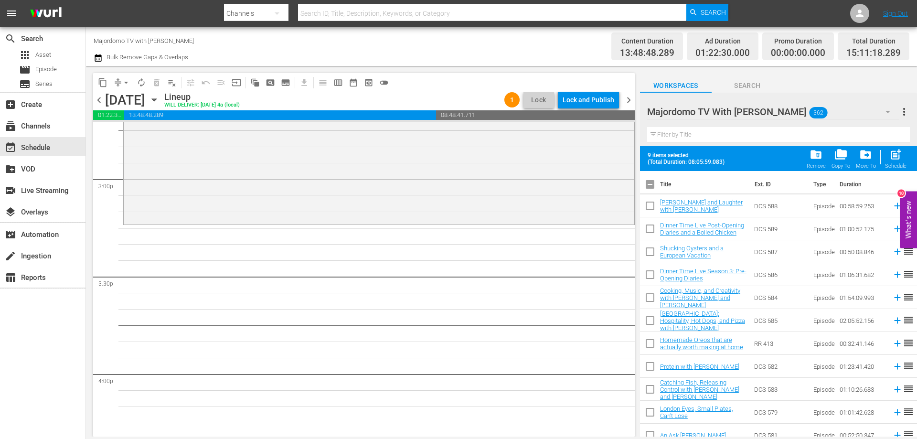
checkbox input "true"
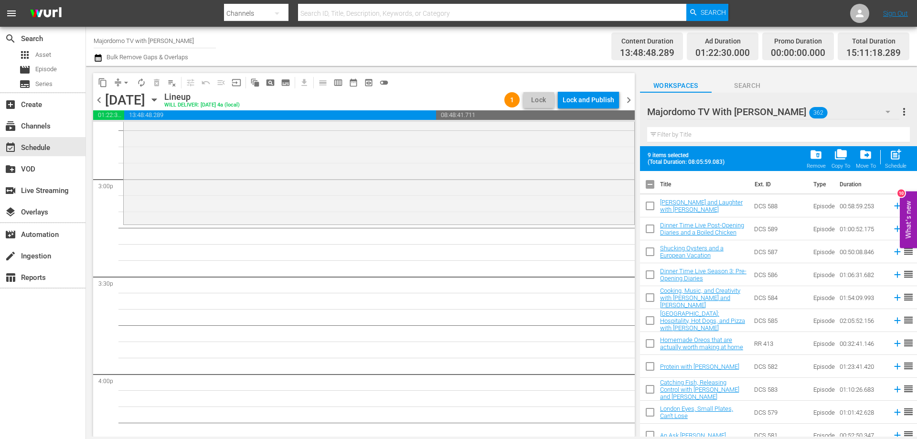
checkbox input "true"
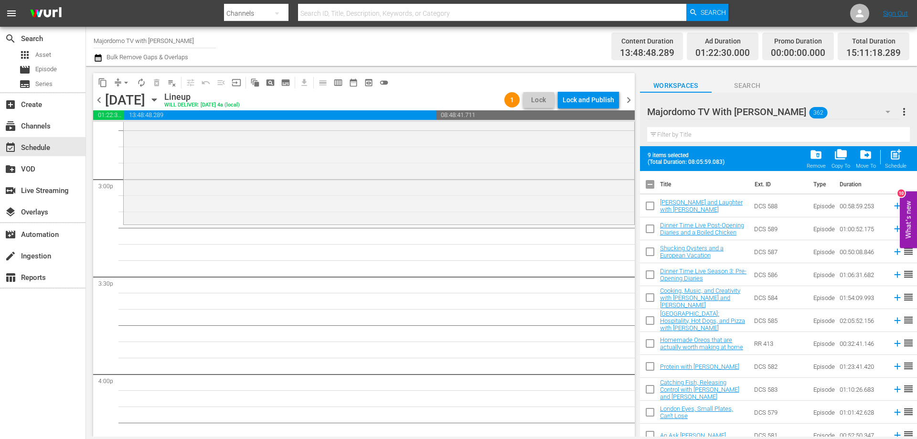
checkbox input "true"
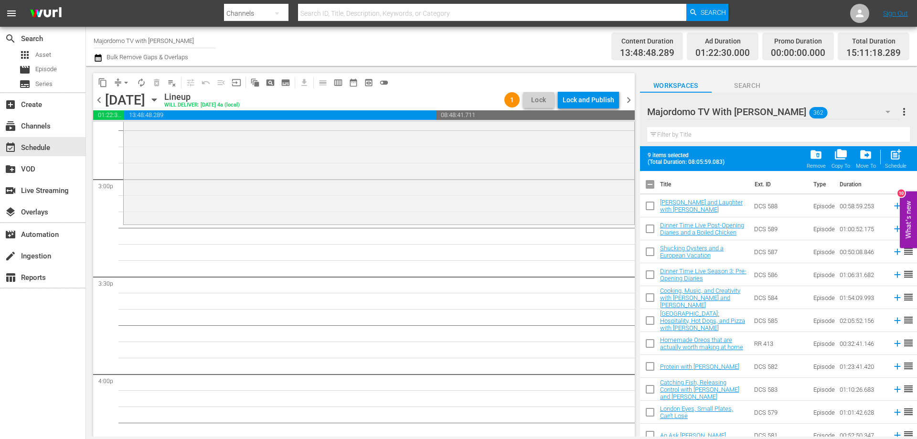
checkbox input "true"
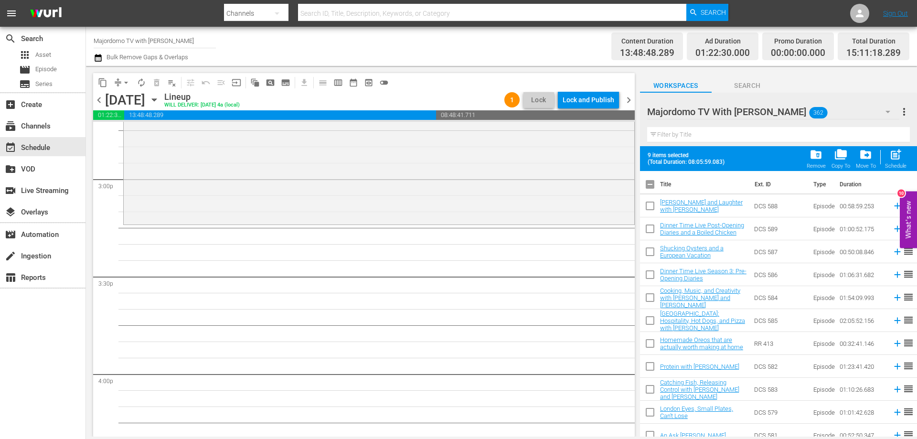
checkbox input "true"
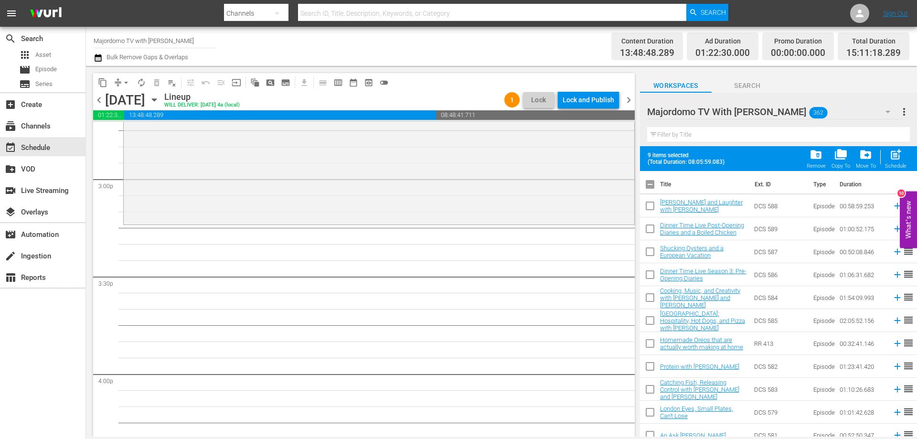
checkbox input "true"
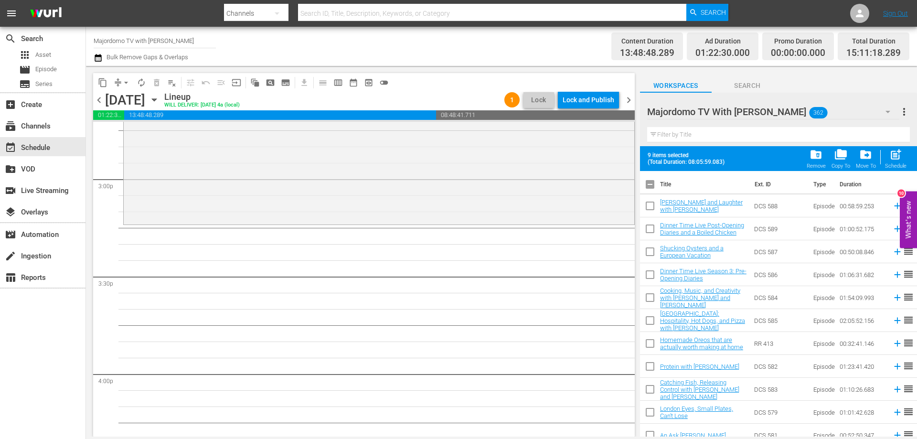
checkbox input "true"
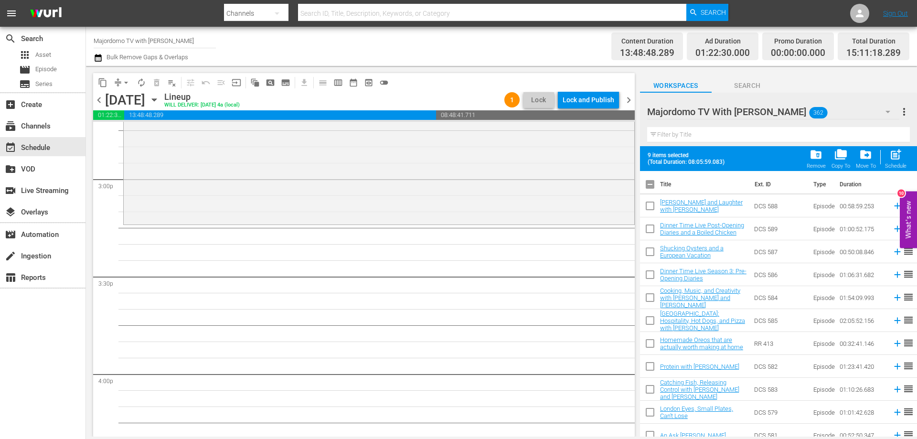
checkbox input "true"
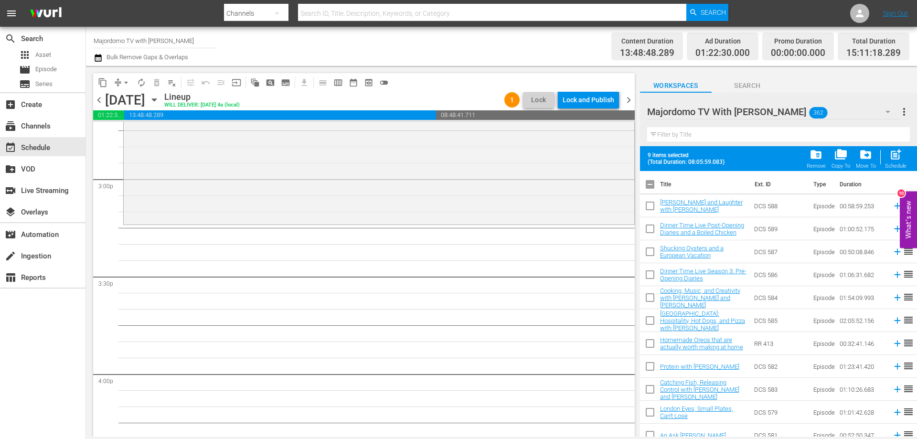
checkbox input "true"
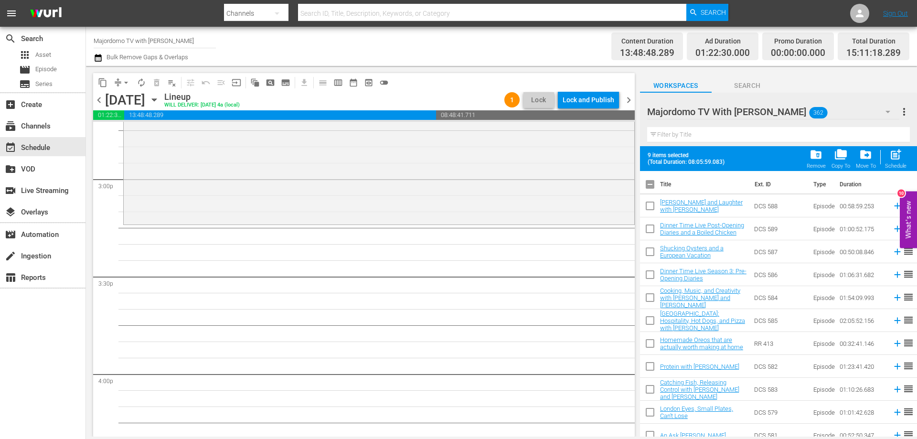
checkbox input "true"
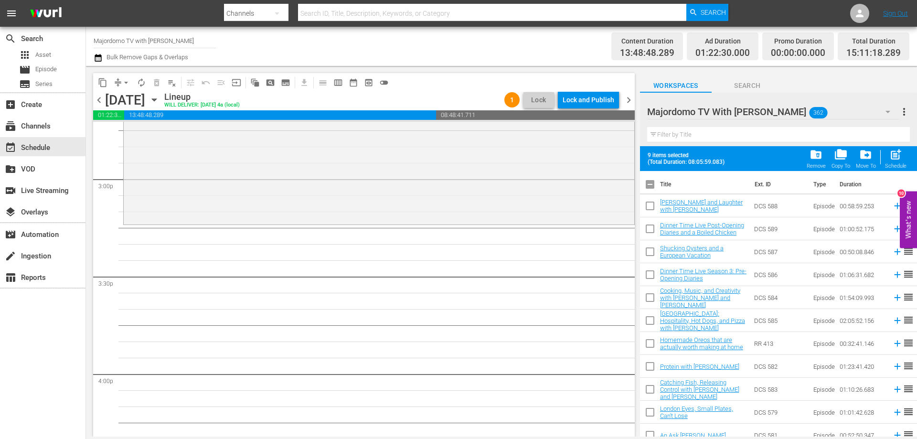
checkbox input "true"
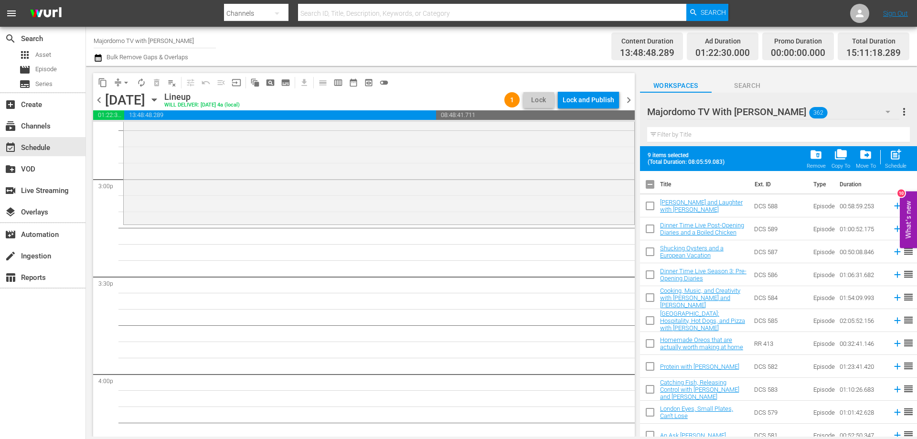
checkbox input "true"
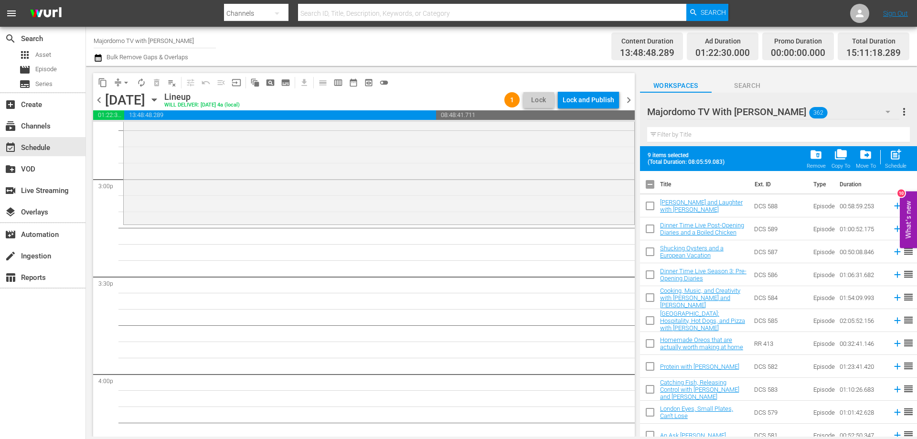
checkbox input "true"
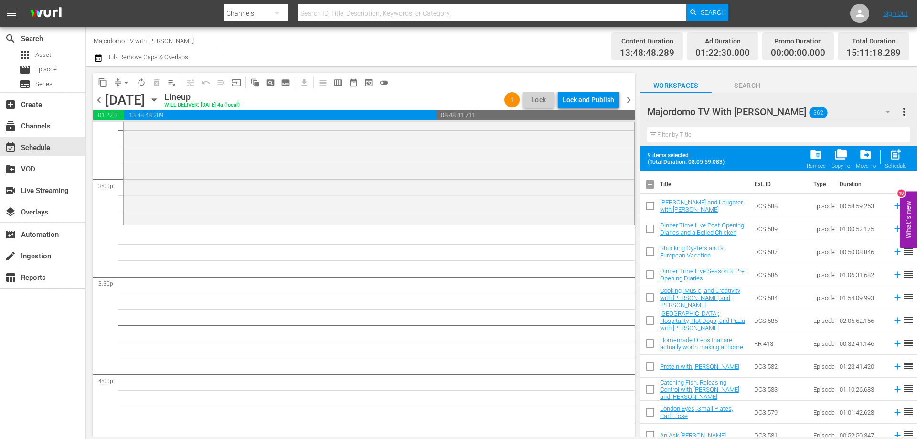
checkbox input "true"
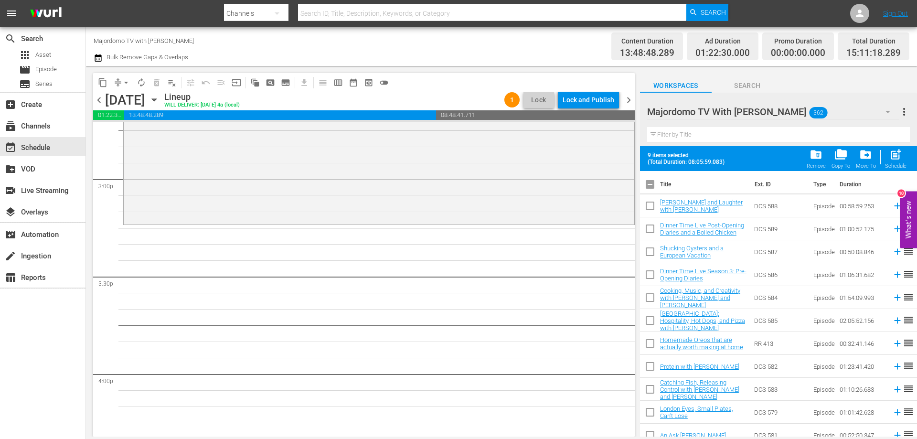
checkbox input "true"
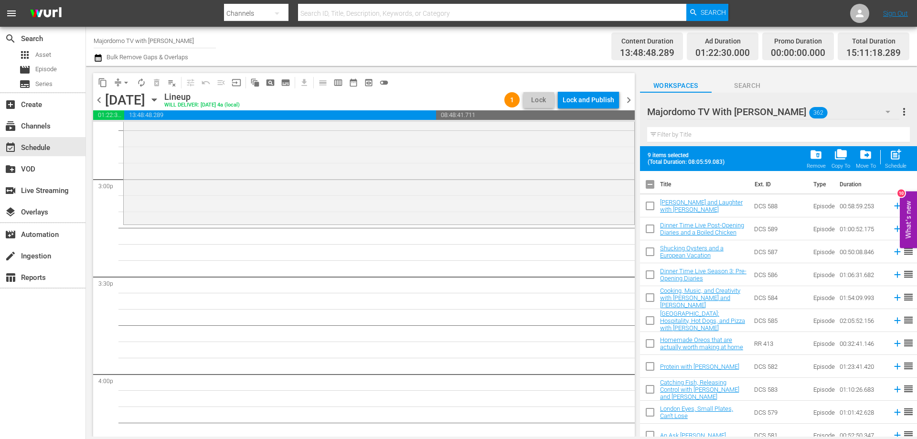
checkbox input "true"
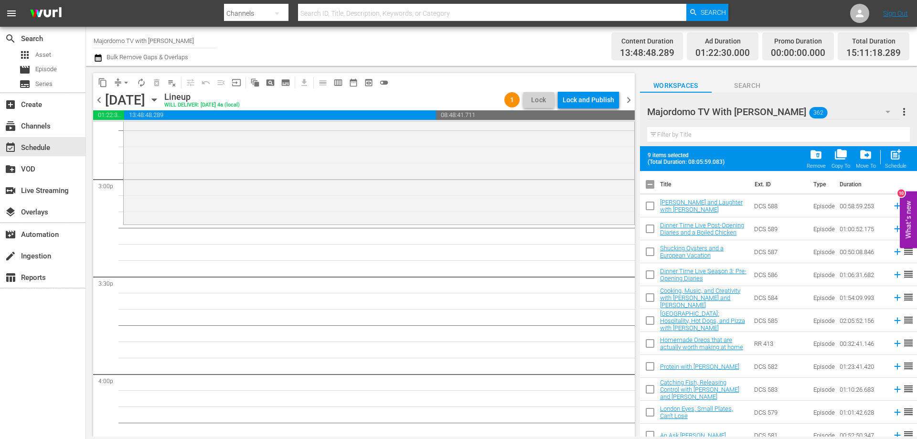
checkbox input "true"
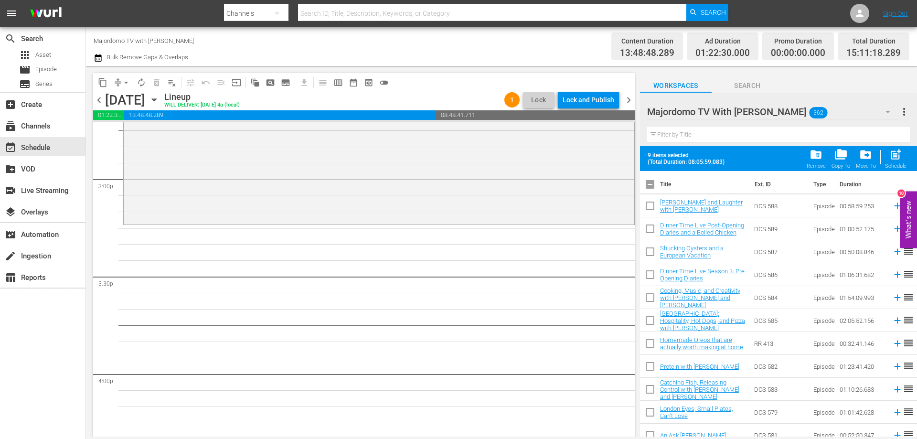
checkbox input "true"
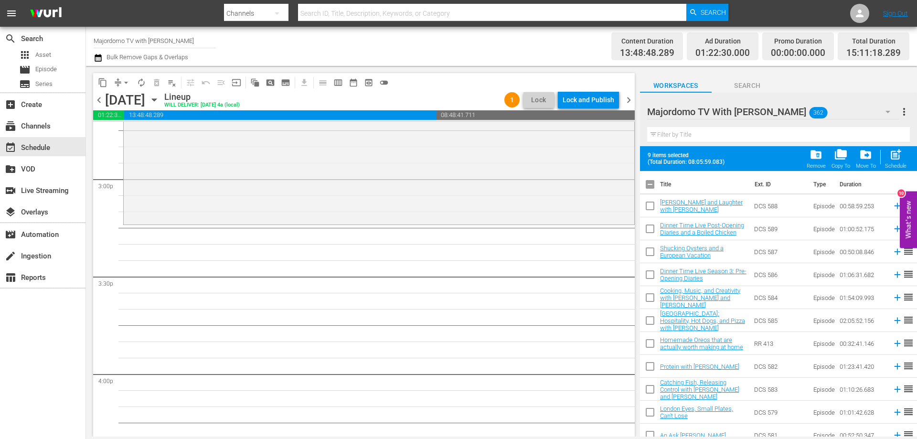
checkbox input "true"
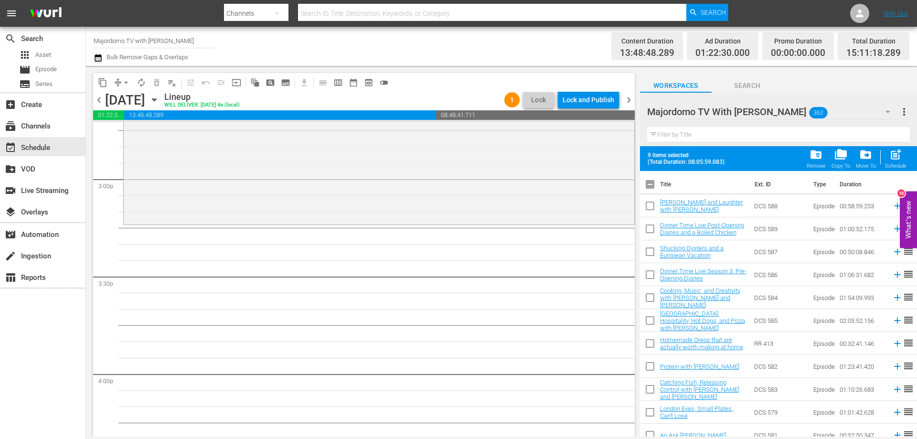
checkbox input "true"
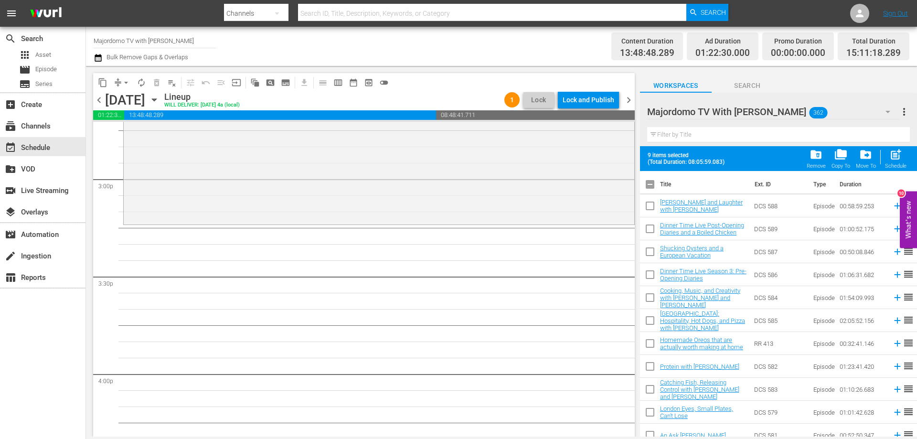
checkbox input "true"
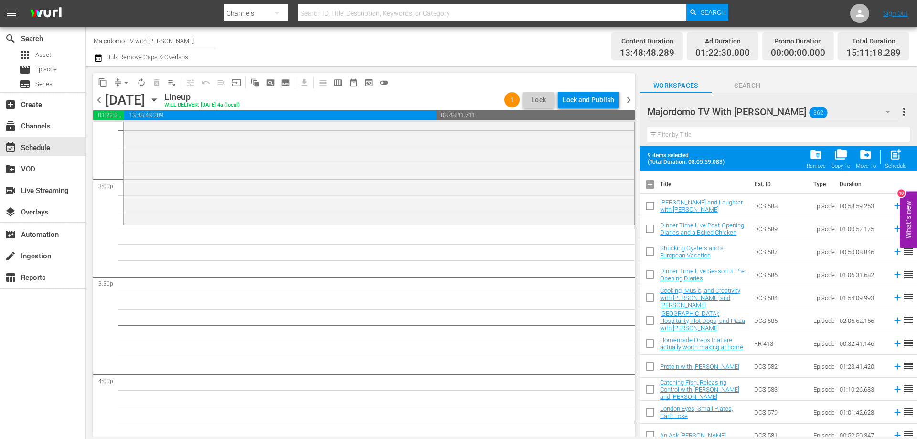
checkbox input "true"
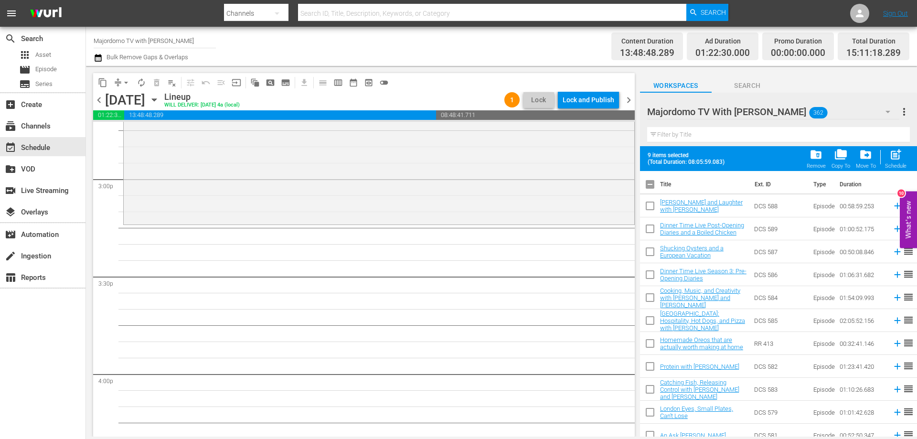
checkbox input "true"
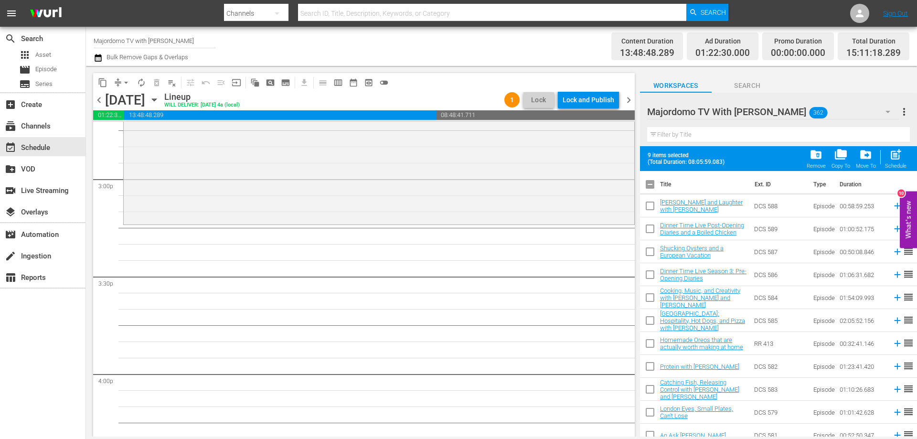
checkbox input "true"
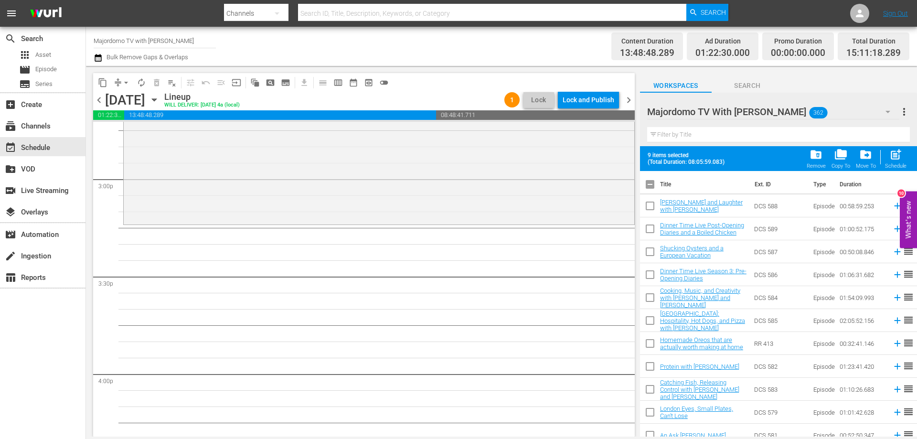
checkbox input "true"
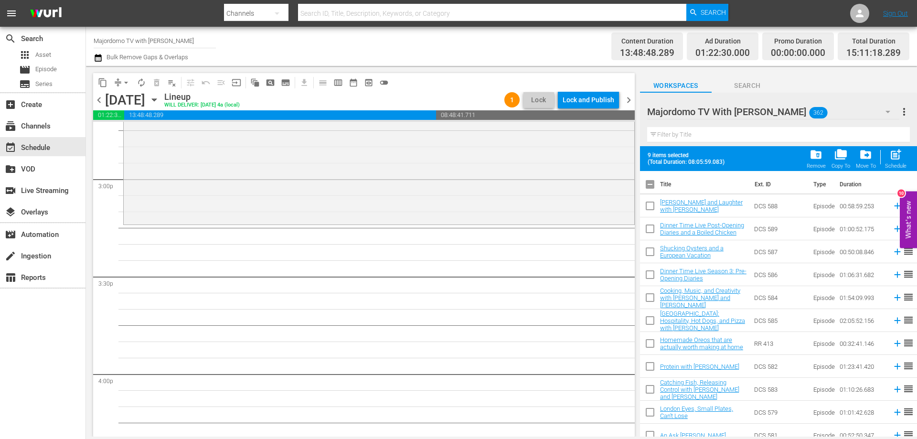
checkbox input "true"
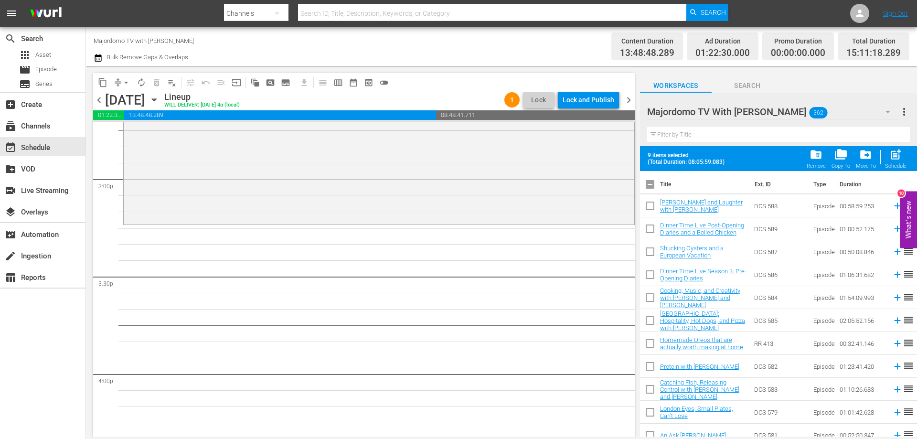
checkbox input "true"
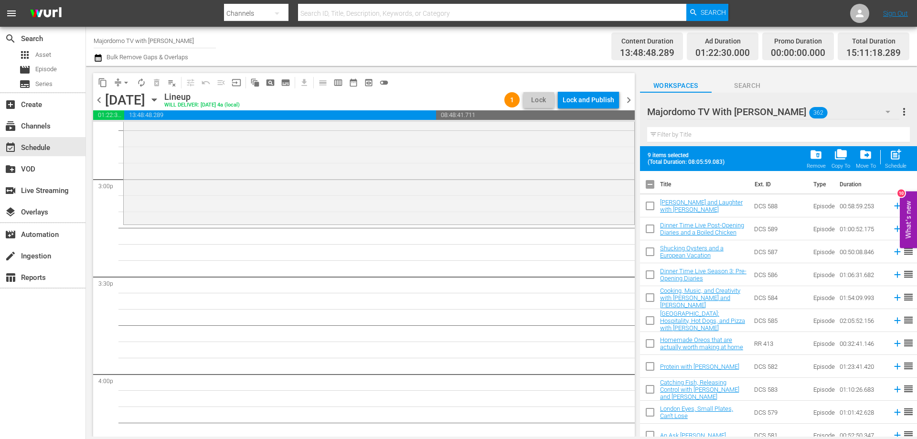
checkbox input "true"
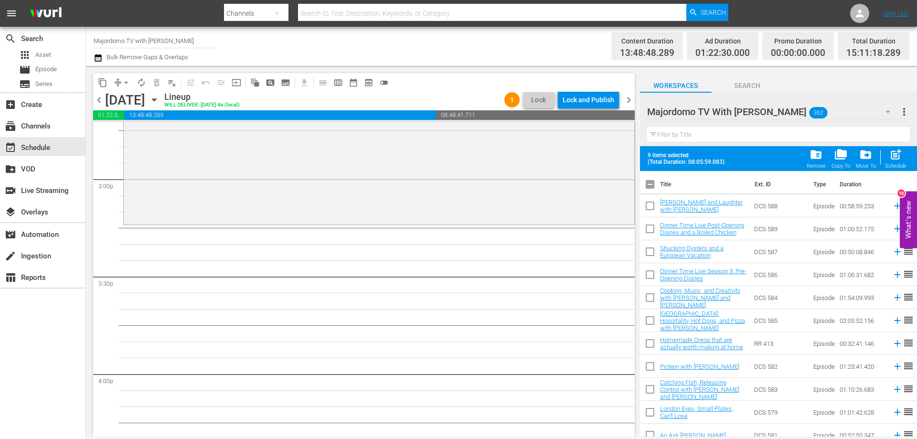
checkbox input "true"
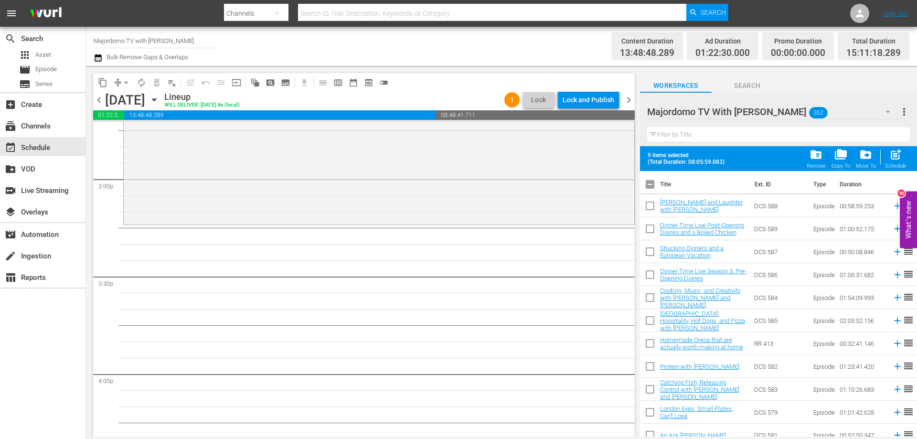
checkbox input "true"
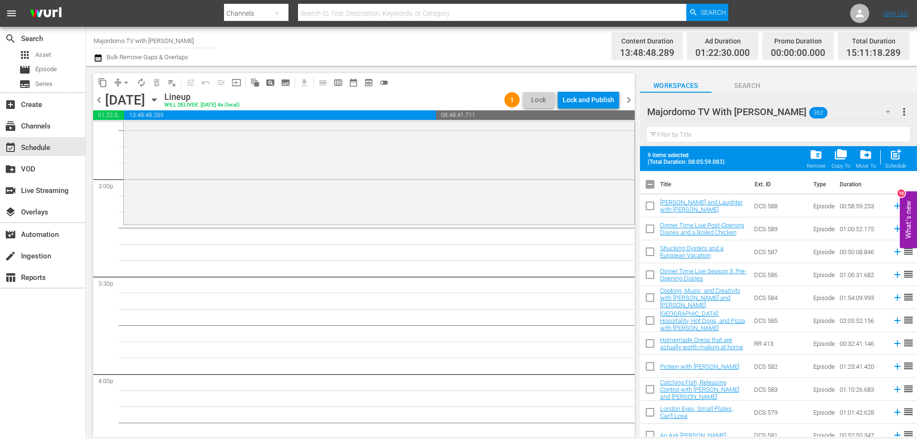
checkbox input "true"
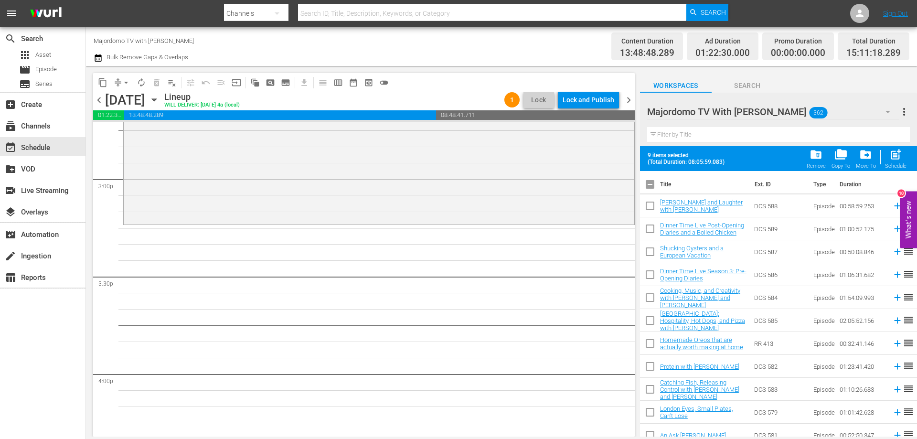
checkbox input "true"
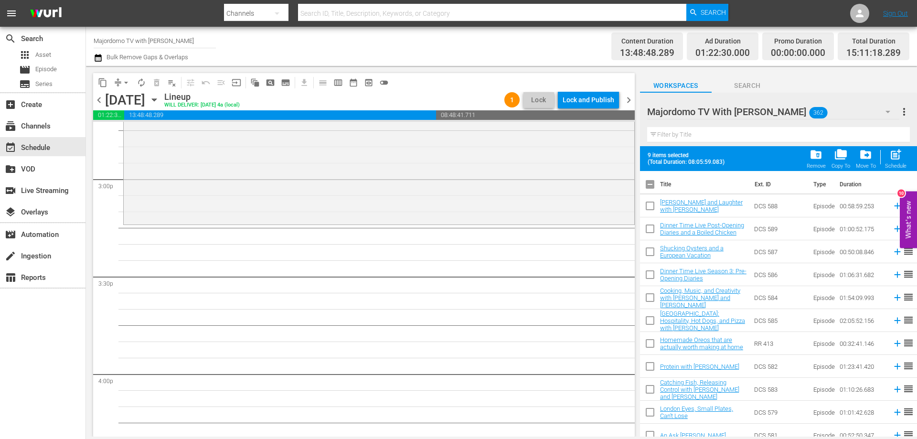
checkbox input "true"
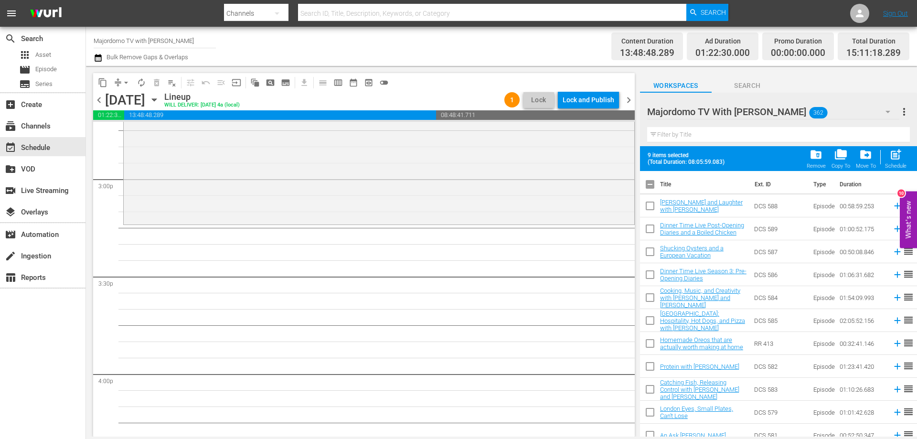
checkbox input "true"
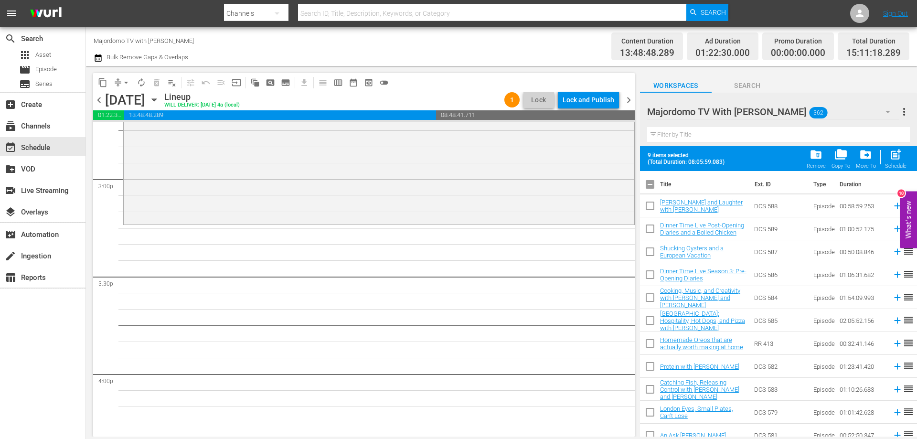
checkbox input "true"
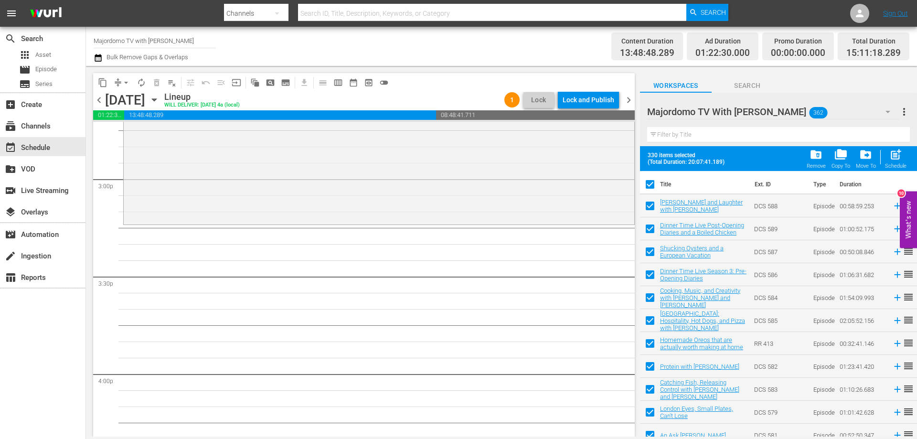
click at [652, 183] on input "checkbox" at bounding box center [650, 186] width 20 height 20
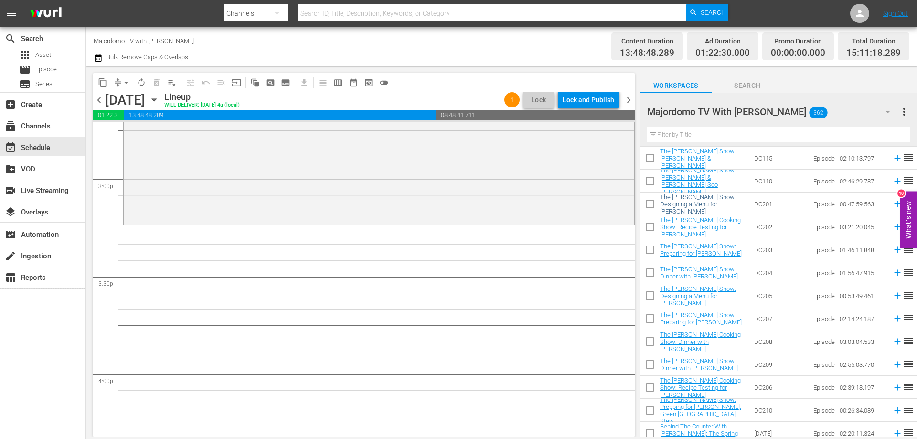
scroll to position [3392, 0]
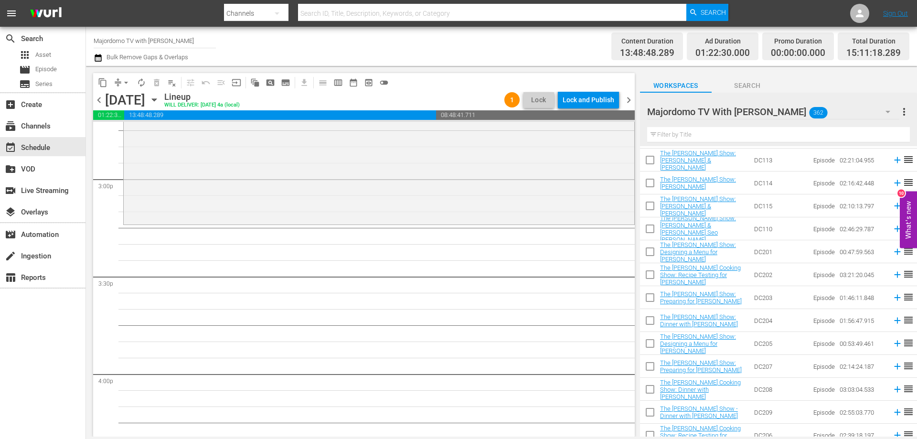
click at [652, 183] on input "checkbox" at bounding box center [650, 185] width 20 height 20
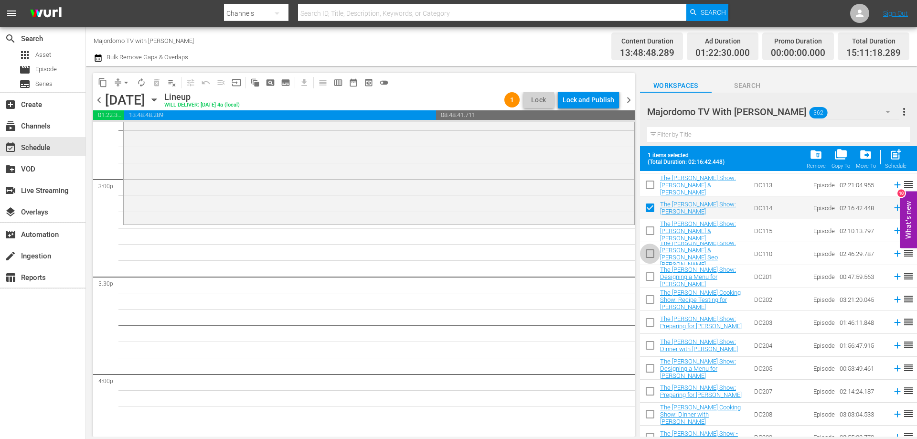
click at [654, 257] on input "checkbox" at bounding box center [650, 256] width 20 height 20
click at [647, 306] on input "checkbox" at bounding box center [650, 301] width 20 height 20
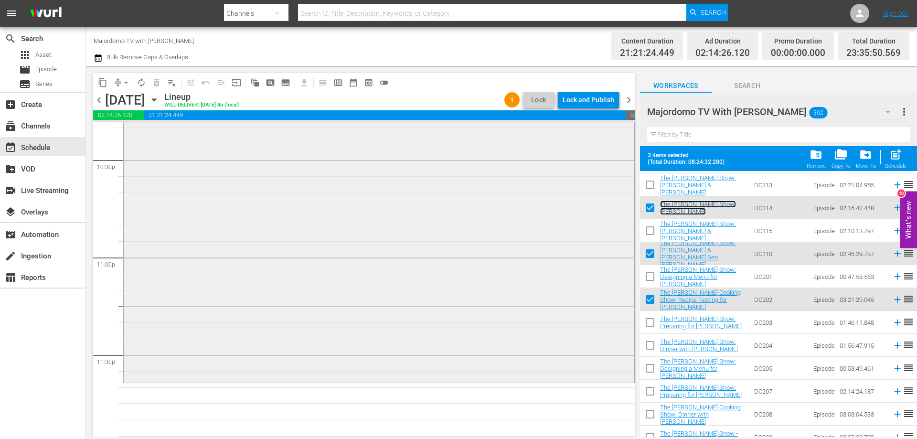
scroll to position [4364, 0]
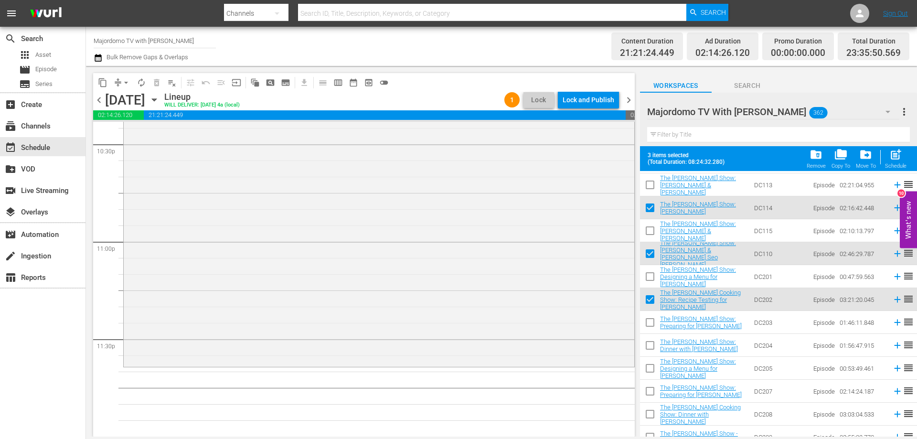
click at [651, 204] on input "checkbox" at bounding box center [650, 210] width 20 height 20
click at [649, 255] on input "checkbox" at bounding box center [650, 256] width 20 height 20
click at [647, 301] on input "checkbox" at bounding box center [650, 301] width 20 height 20
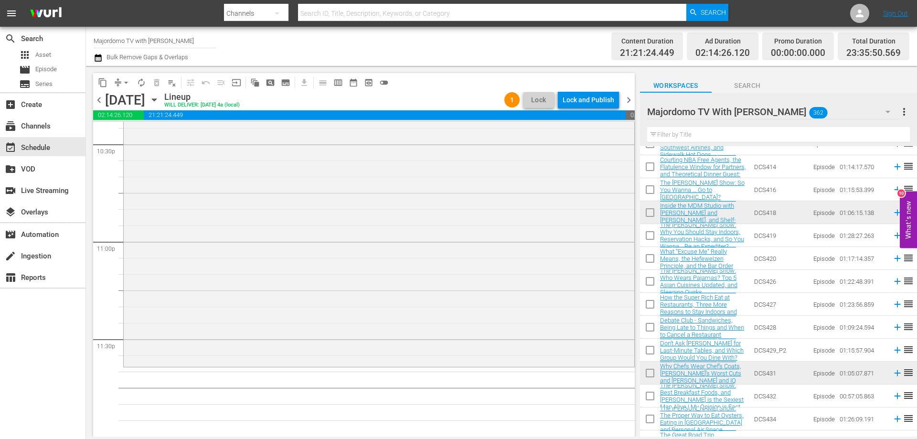
scroll to position [6988, 0]
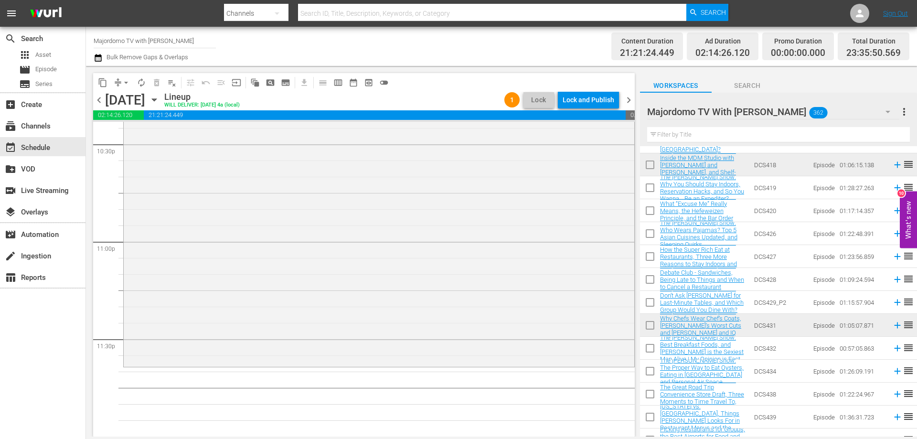
click at [647, 255] on input "checkbox" at bounding box center [650, 258] width 20 height 20
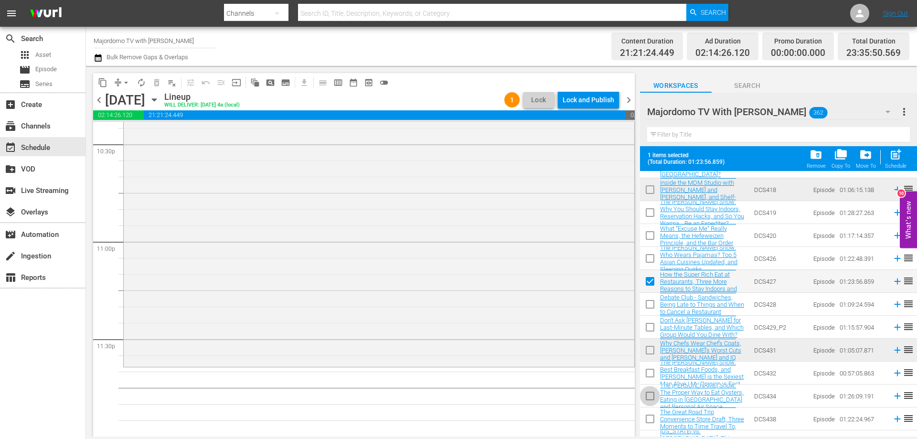
click at [650, 396] on input "checkbox" at bounding box center [650, 398] width 20 height 20
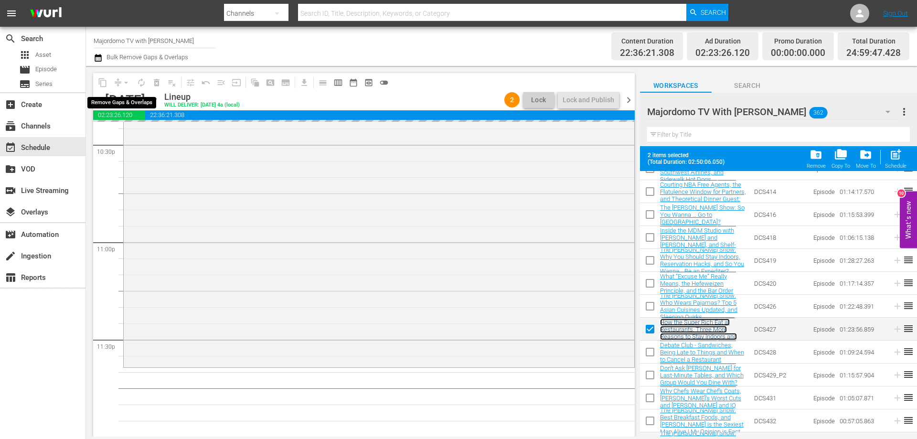
scroll to position [4364, 0]
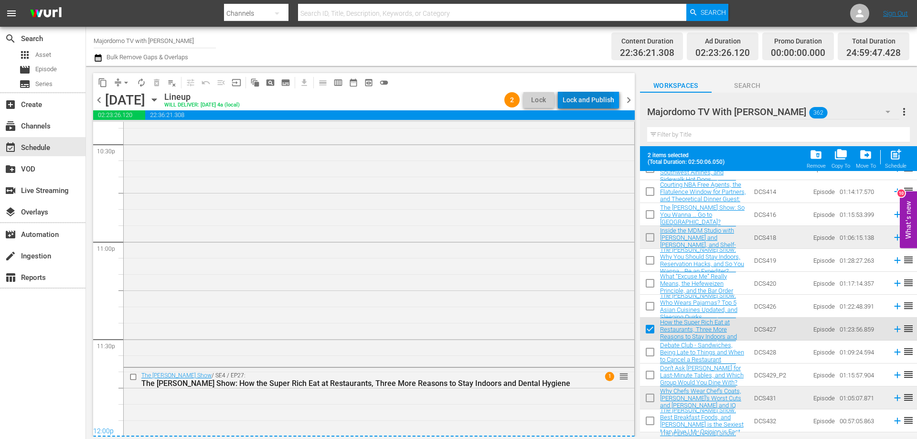
click at [572, 104] on div "Lock and Publish" at bounding box center [589, 99] width 52 height 17
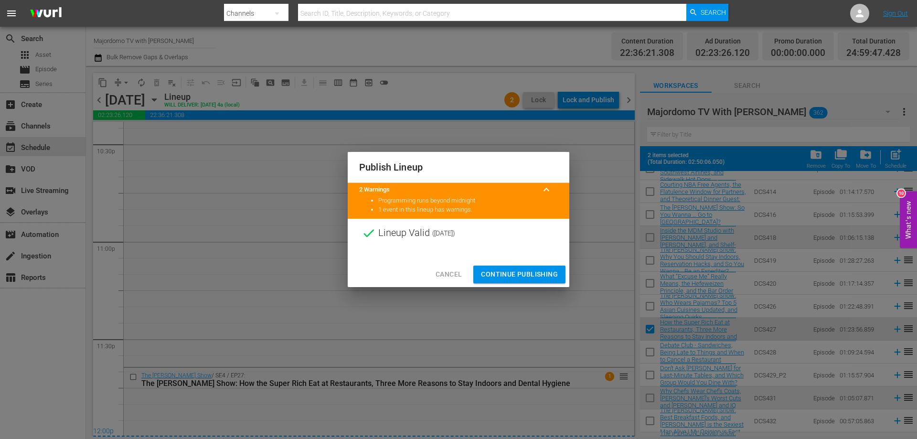
click at [533, 272] on span "Continue Publishing" at bounding box center [519, 275] width 77 height 12
